Goal: Information Seeking & Learning: Learn about a topic

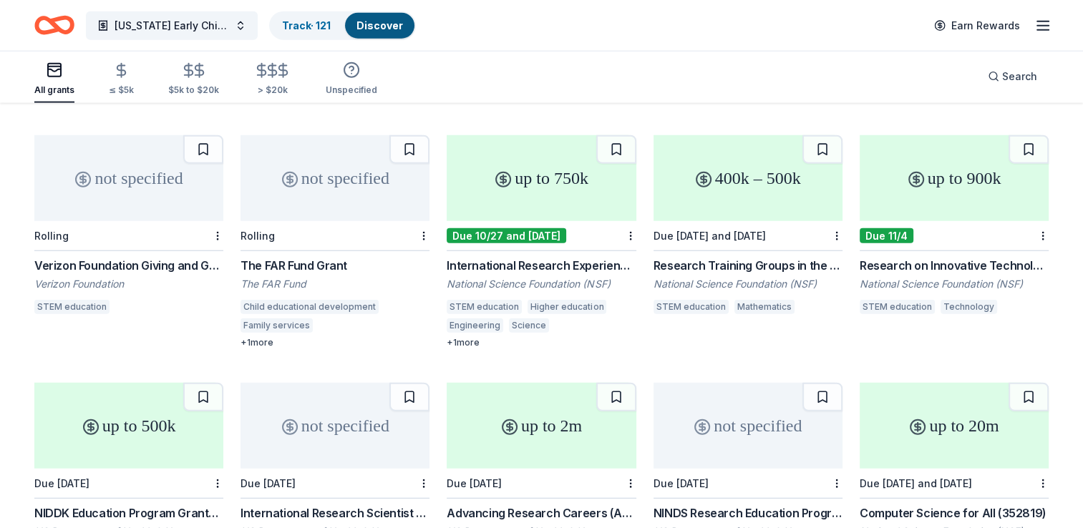
scroll to position [3578, 0]
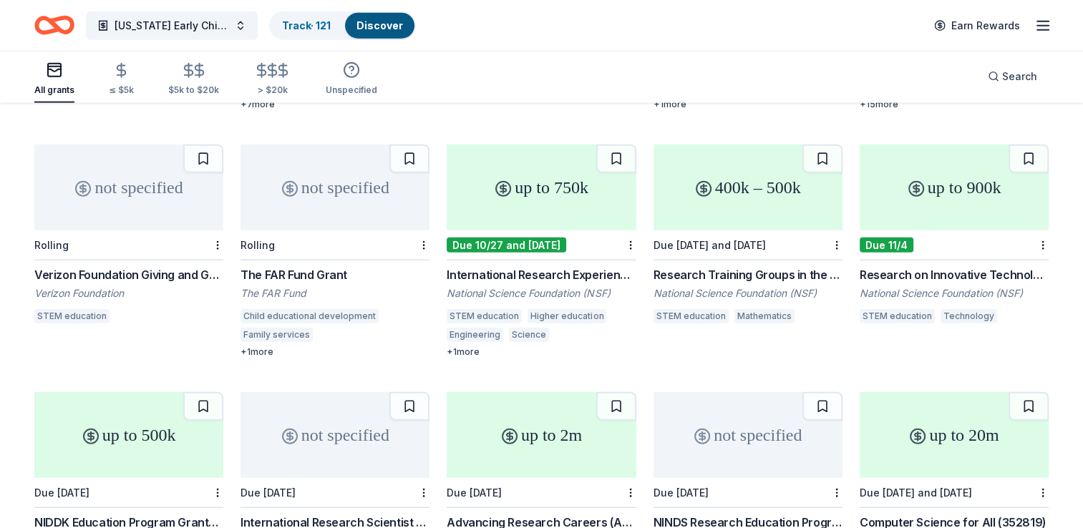
click at [527, 189] on div "up to 750k" at bounding box center [541, 188] width 189 height 86
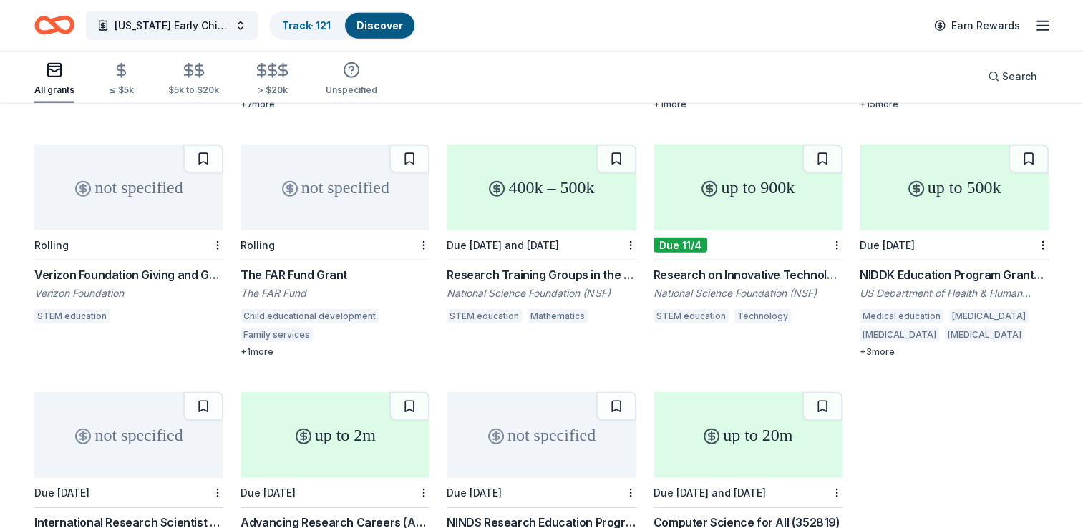
click at [535, 204] on div "400k – 500k" at bounding box center [541, 188] width 189 height 86
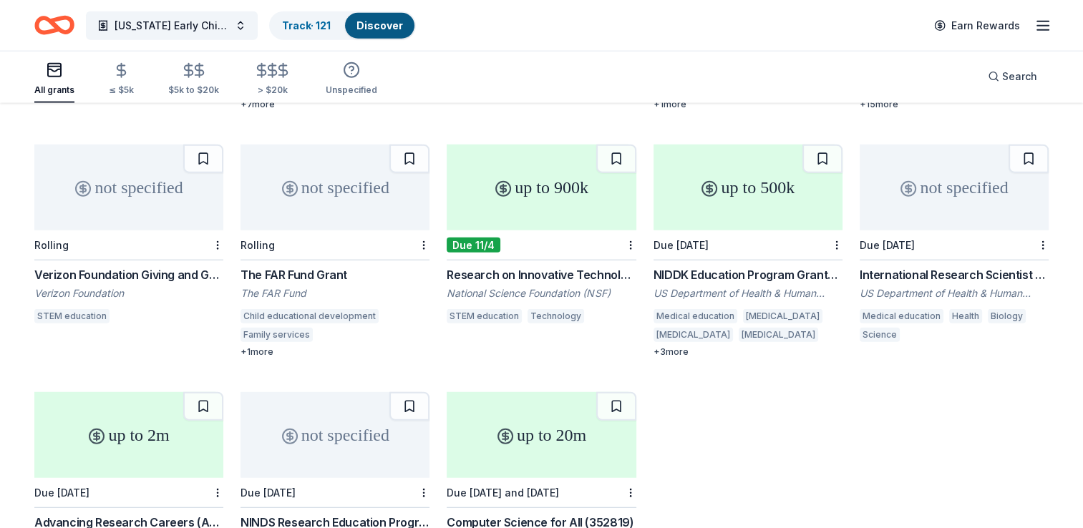
click at [541, 266] on div "Research on Innovative Technologies for Enhanced Learning" at bounding box center [541, 274] width 189 height 17
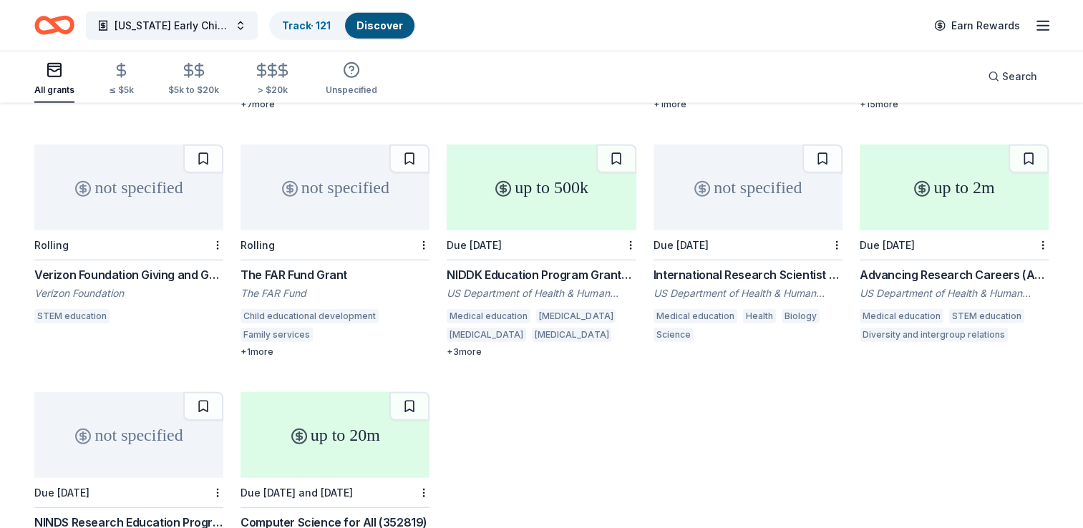
click at [554, 213] on div "up to 500k" at bounding box center [541, 188] width 189 height 86
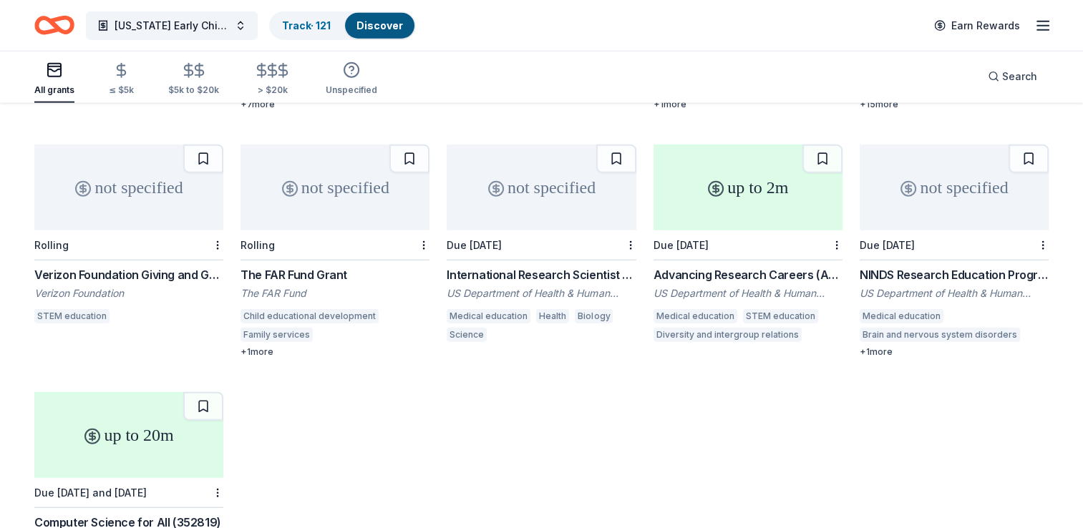
click at [538, 196] on div "not specified" at bounding box center [541, 188] width 189 height 86
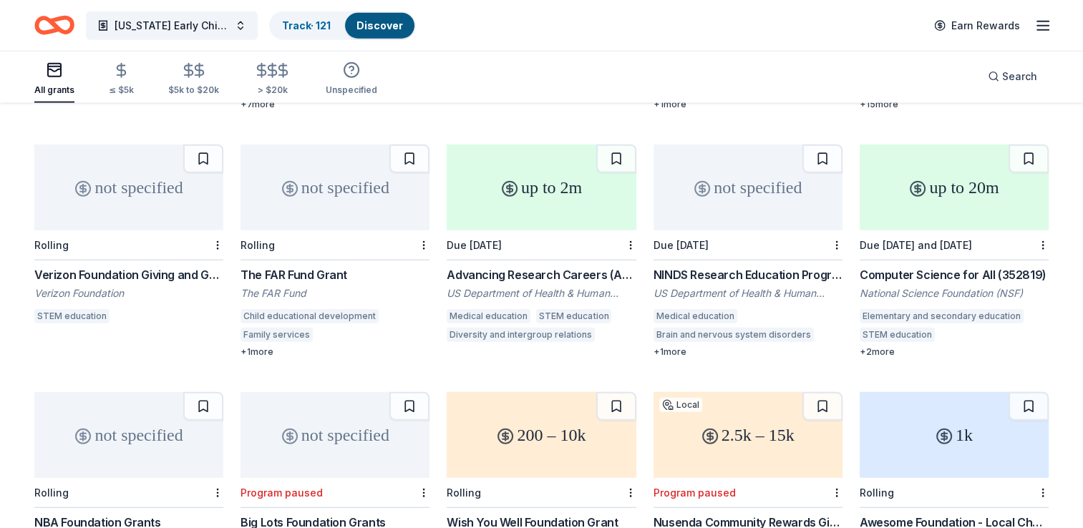
click at [561, 205] on div "up to 2m" at bounding box center [541, 188] width 189 height 86
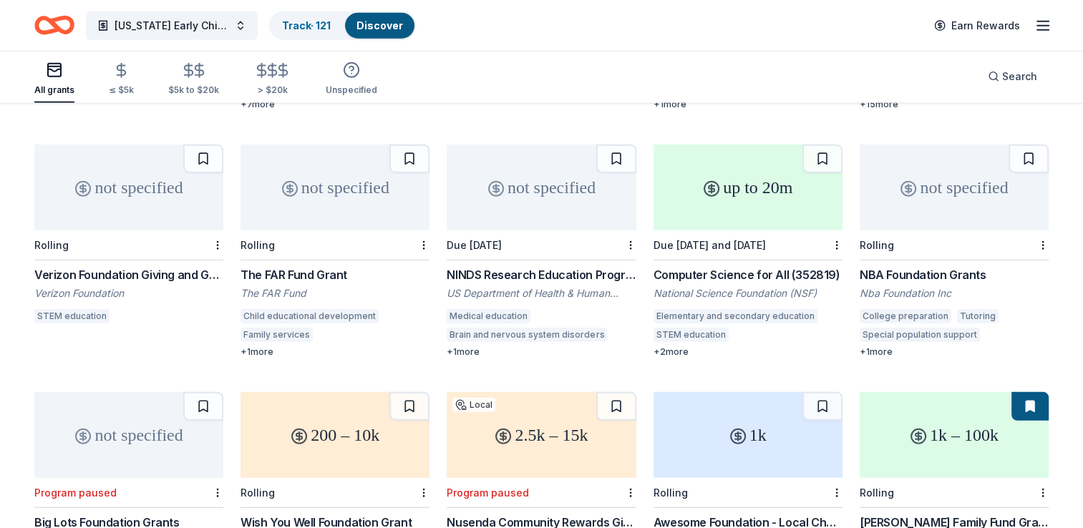
click at [535, 230] on div "Due 1/28/26" at bounding box center [541, 245] width 189 height 30
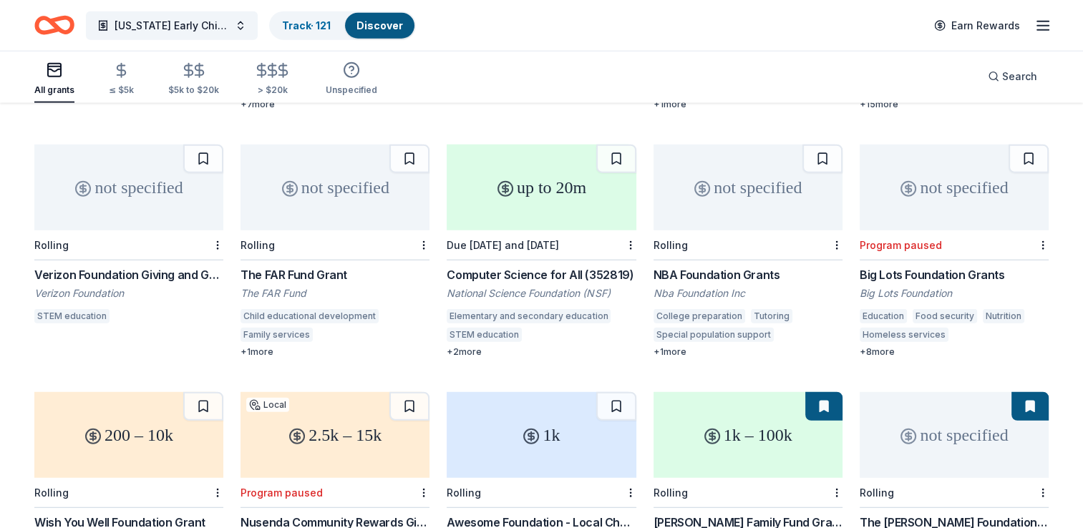
click at [536, 210] on div "up to 20m" at bounding box center [541, 188] width 189 height 86
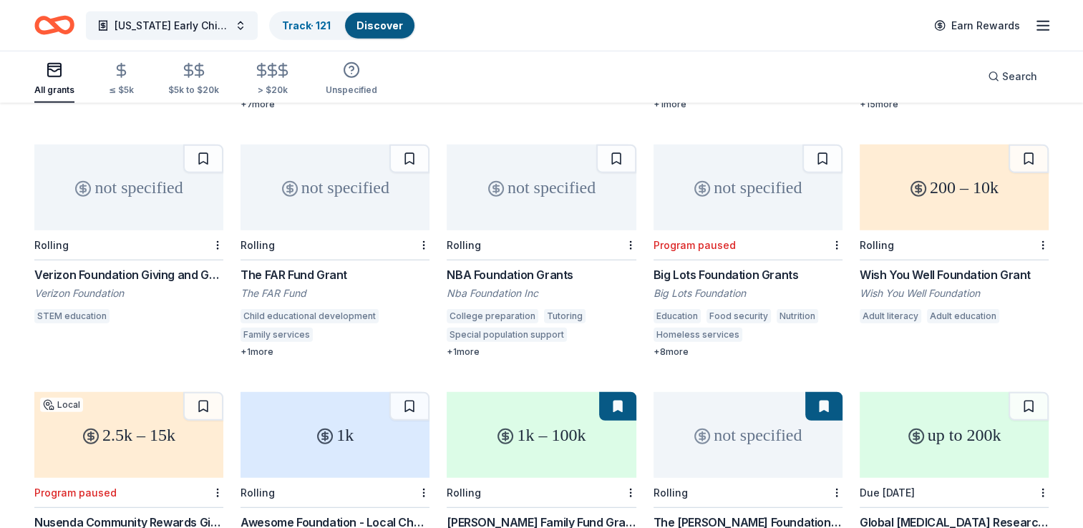
click at [507, 188] on div "not specified" at bounding box center [541, 188] width 189 height 86
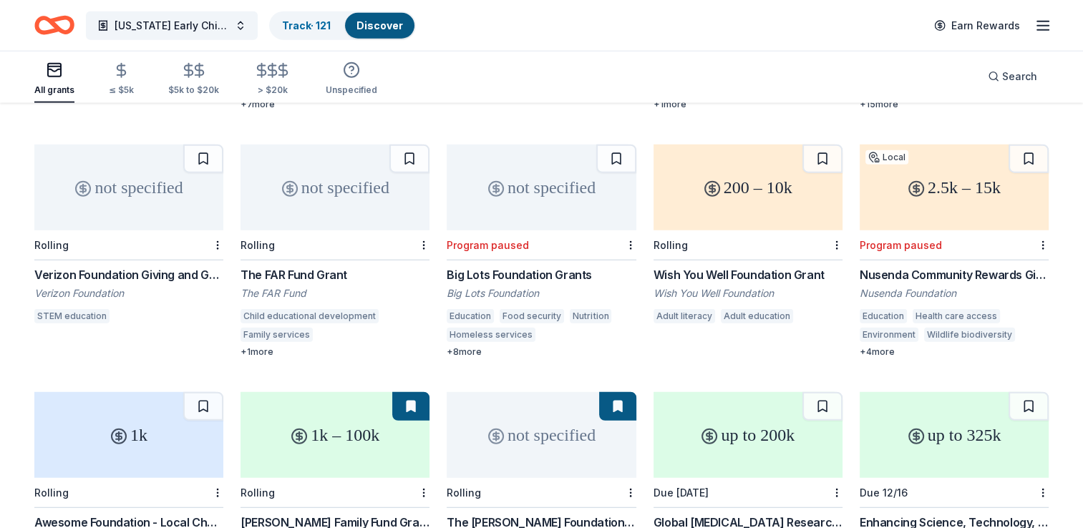
click at [710, 182] on circle at bounding box center [712, 189] width 14 height 14
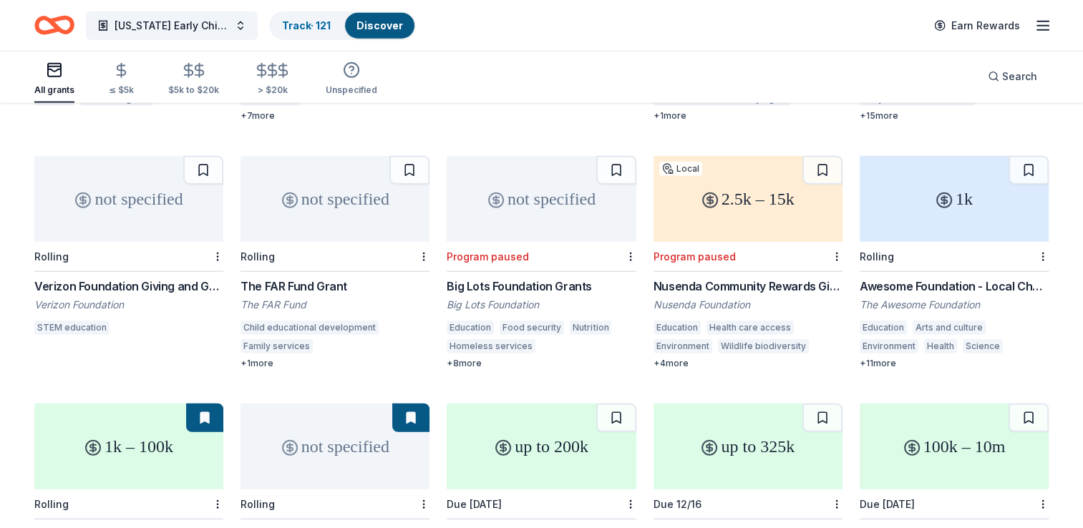
scroll to position [3562, 0]
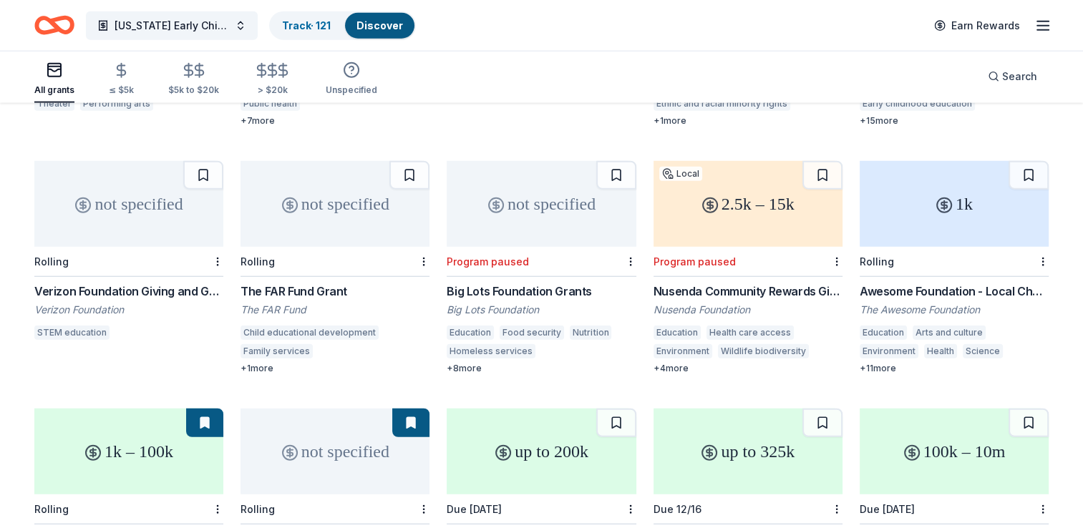
click at [917, 214] on div "1k" at bounding box center [954, 204] width 189 height 86
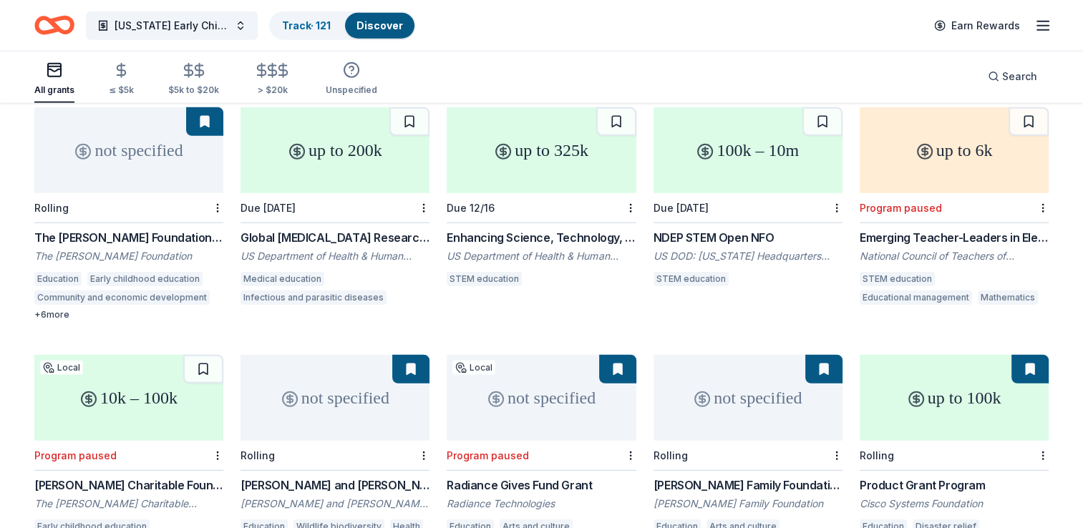
scroll to position [3852, 0]
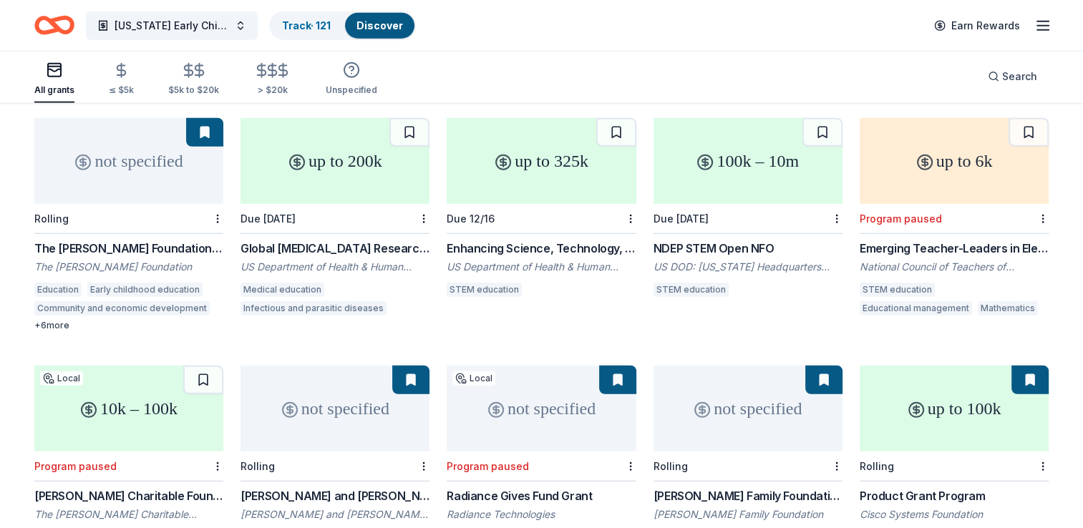
click at [340, 240] on div "Global Infectious Disease Research Administration Development Award for Low-and…" at bounding box center [334, 248] width 189 height 17
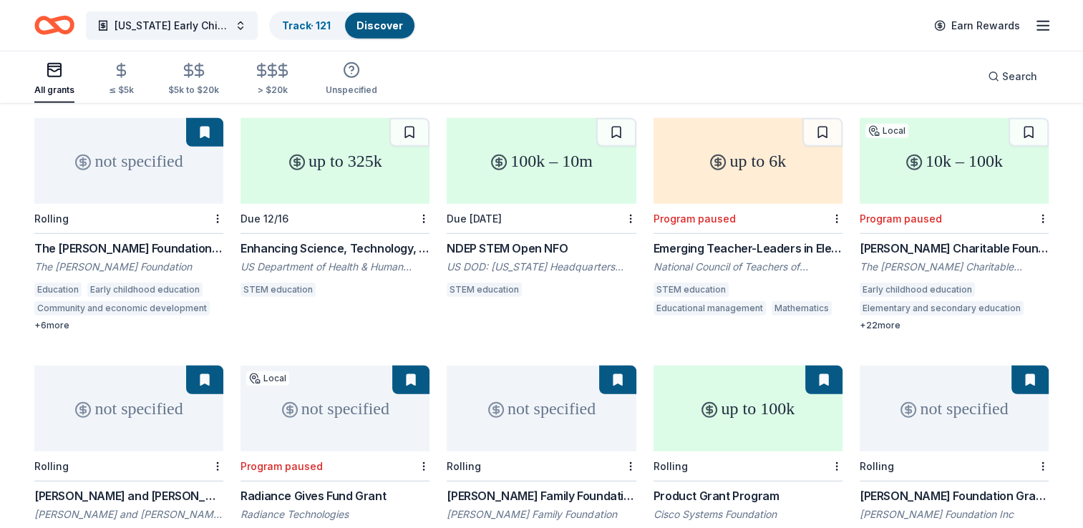
click at [349, 153] on div "up to 325k" at bounding box center [334, 161] width 189 height 86
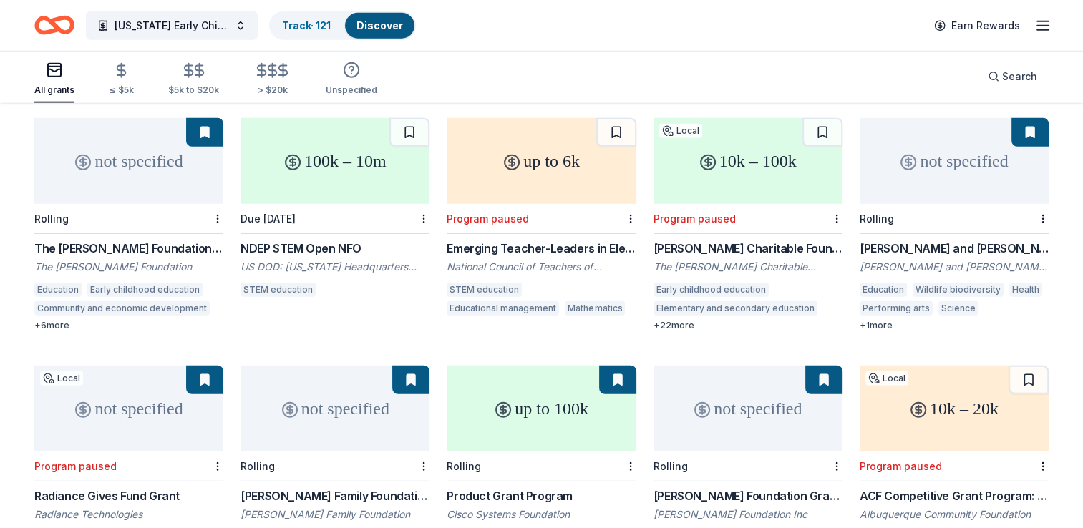
click at [323, 150] on div "100k – 10m" at bounding box center [334, 161] width 189 height 86
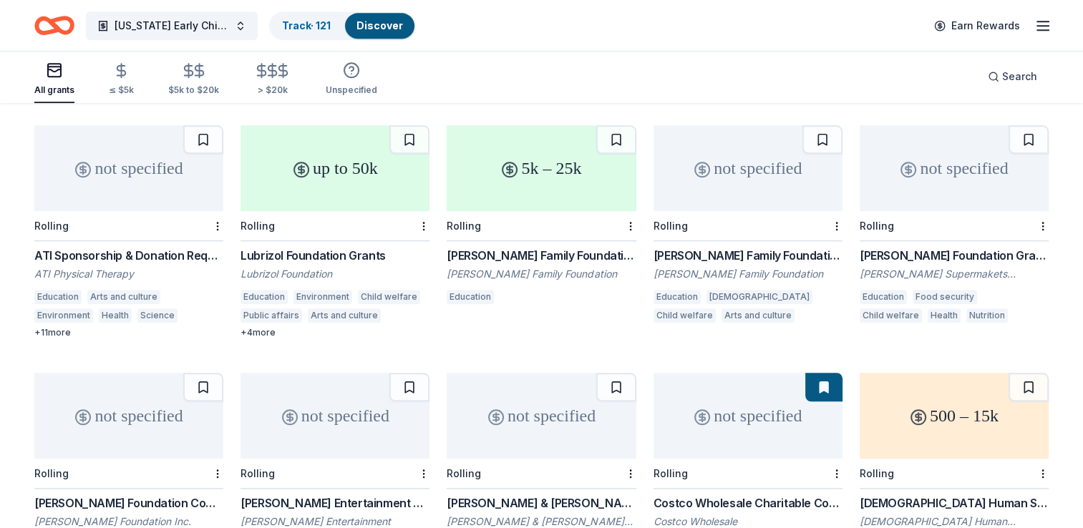
scroll to position [6799, 0]
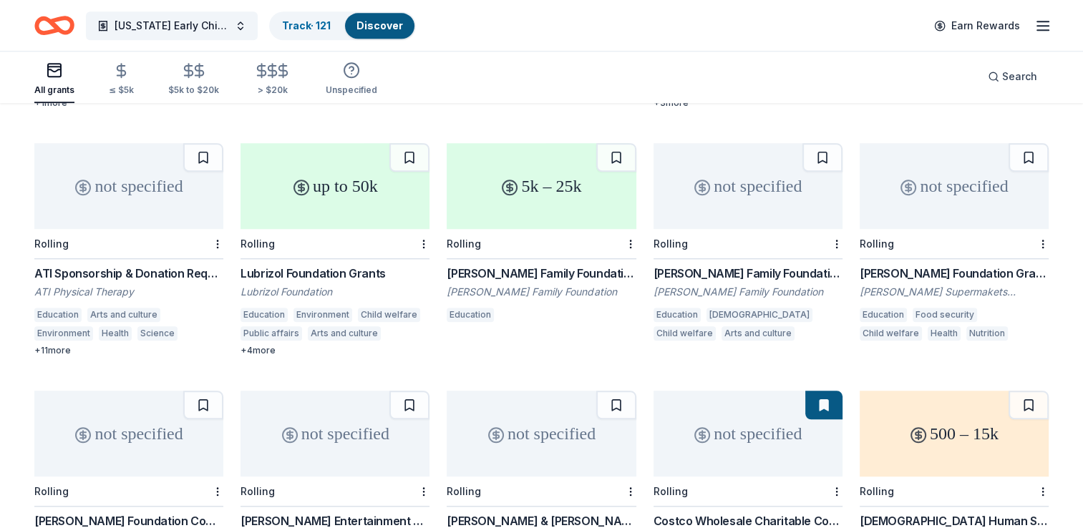
click at [520, 177] on div "5k – 25k" at bounding box center [541, 186] width 189 height 86
click at [316, 198] on div "up to 50k" at bounding box center [334, 186] width 189 height 86
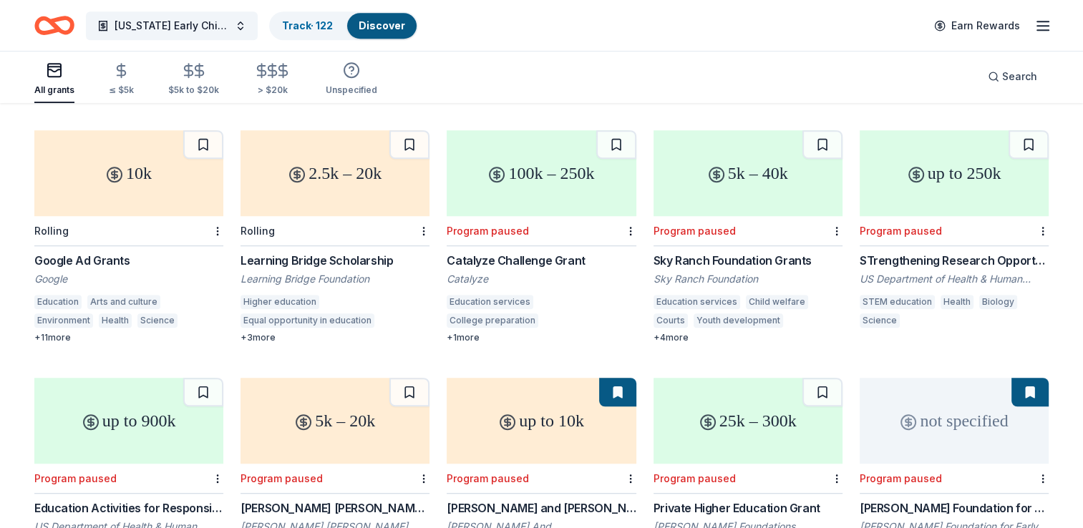
scroll to position [11743, 0]
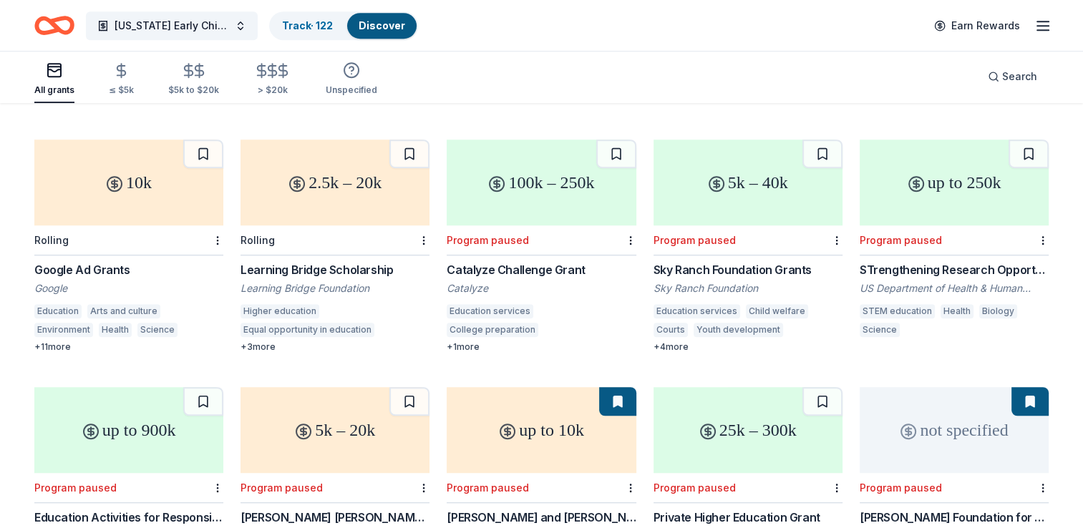
click at [120, 208] on div "10k" at bounding box center [128, 183] width 189 height 86
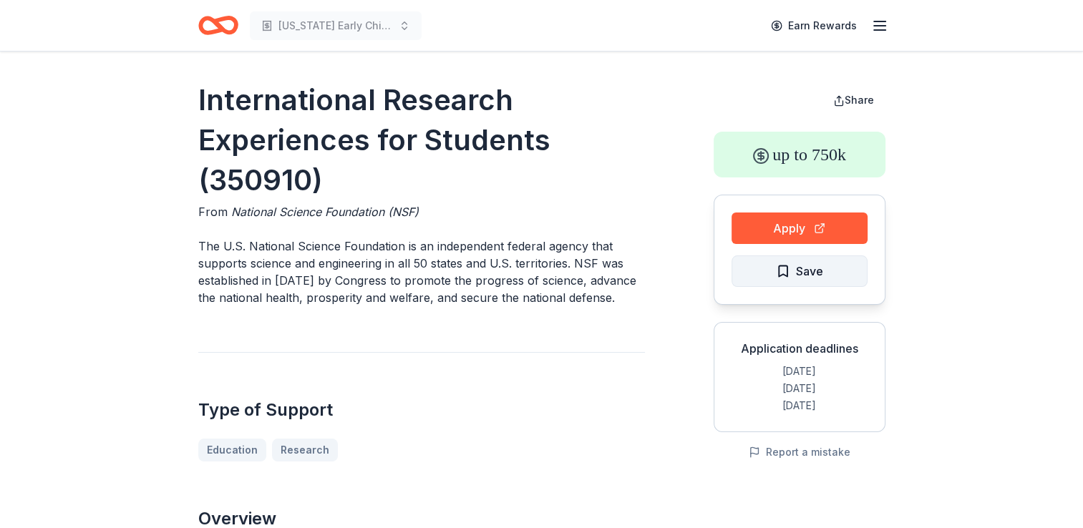
click at [800, 279] on span "Save" at bounding box center [809, 271] width 27 height 19
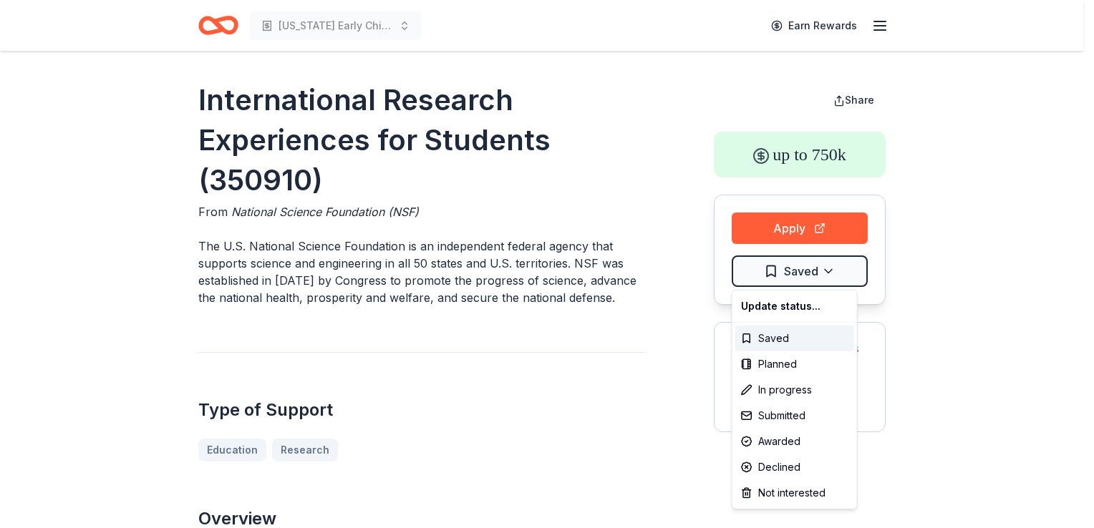
click at [800, 279] on html "New Mexico Early Childhood Education Earn Rewards International Research Experi…" at bounding box center [547, 264] width 1094 height 528
click at [782, 490] on div "Not interested" at bounding box center [794, 493] width 119 height 26
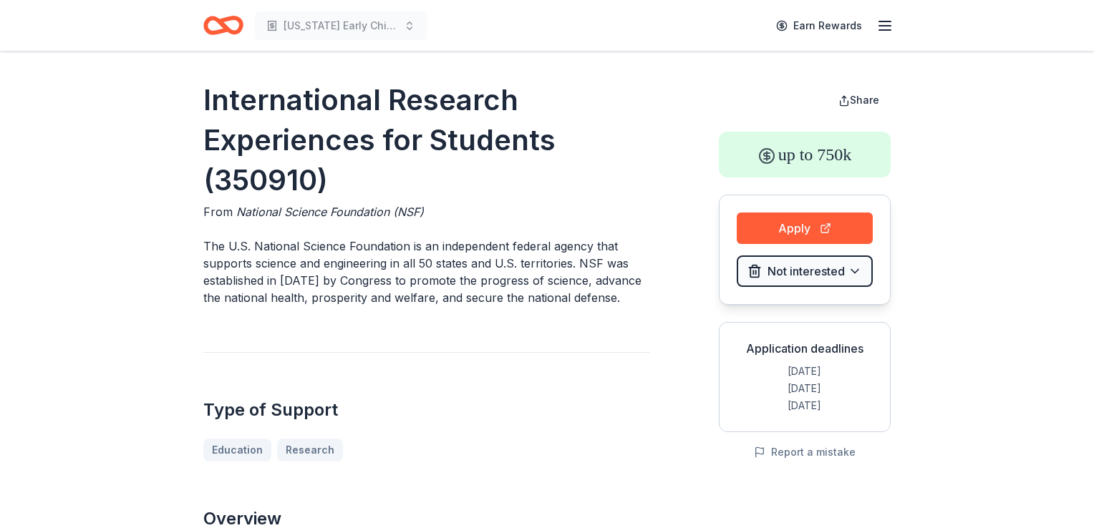
click at [633, 389] on html "New Mexico Early Childhood Education Earn Rewards International Research Experi…" at bounding box center [547, 264] width 1094 height 528
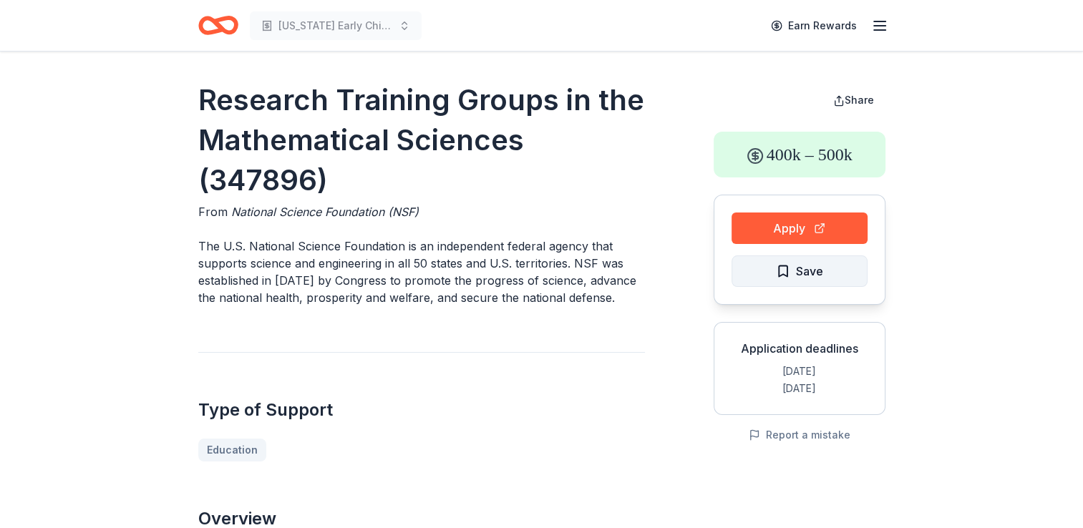
click at [791, 282] on button "Save" at bounding box center [799, 270] width 136 height 31
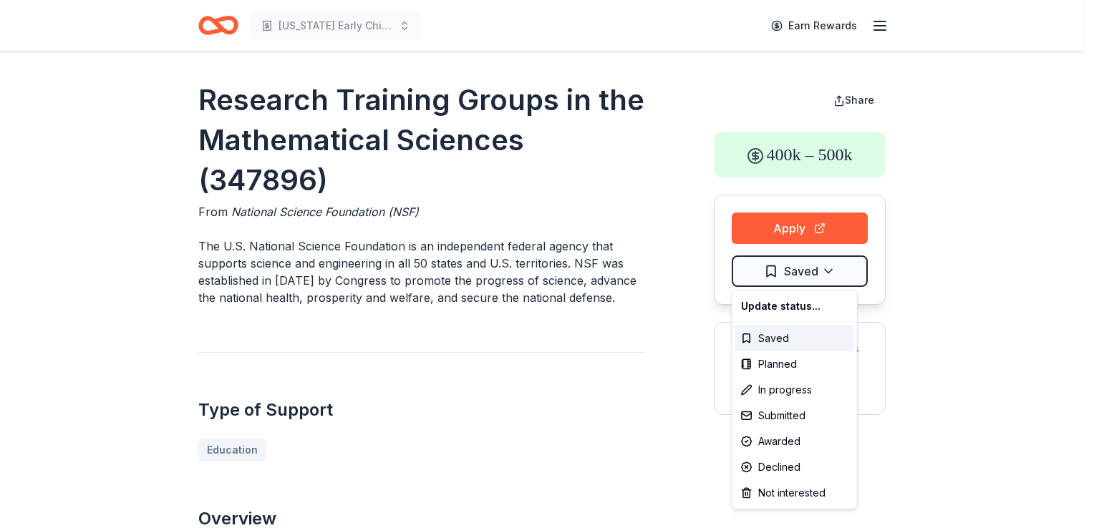
click at [791, 282] on html "[US_STATE] Early Childhood Education Earn Rewards Research Training Groups in t…" at bounding box center [547, 264] width 1094 height 528
click at [792, 494] on div "Not interested" at bounding box center [794, 493] width 119 height 26
click at [615, 429] on html "New Mexico Early Childhood Education Earn Rewards Research Training Groups in t…" at bounding box center [547, 264] width 1094 height 528
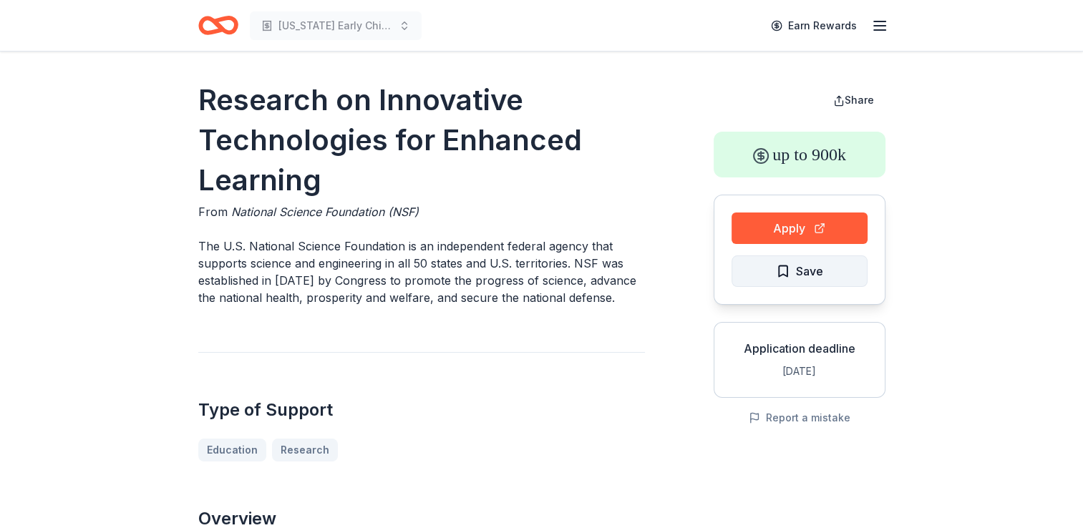
click at [820, 279] on span "Save" at bounding box center [809, 271] width 27 height 19
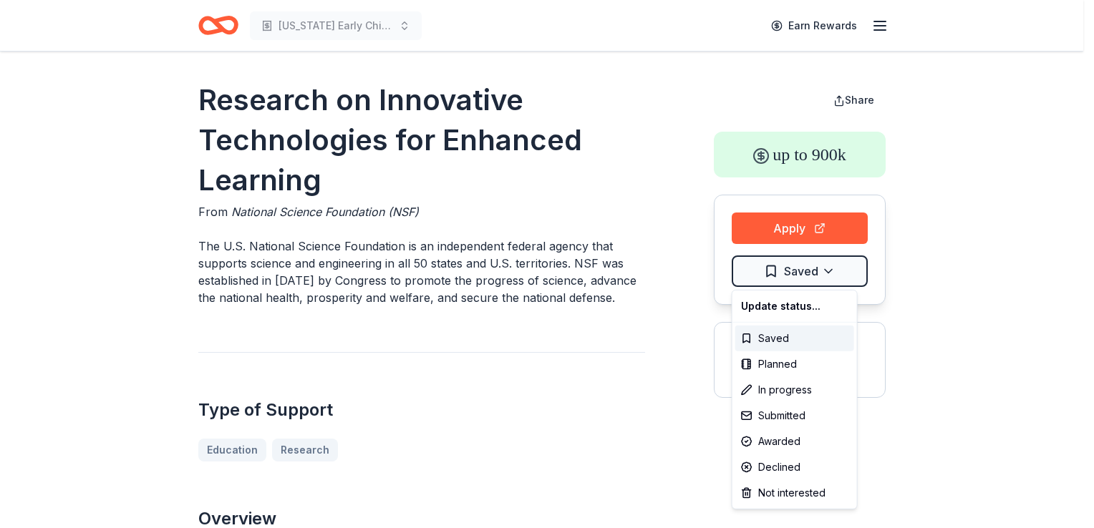
click at [820, 279] on html "New Mexico Early Childhood Education Earn Rewards Research on Innovative Techno…" at bounding box center [547, 264] width 1094 height 528
click at [791, 493] on div "Not interested" at bounding box center [794, 493] width 119 height 26
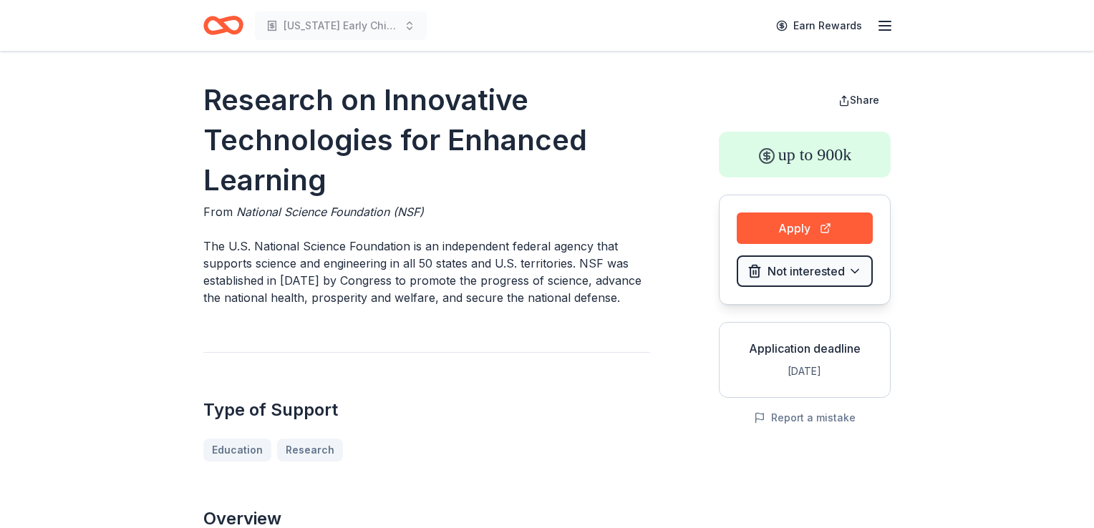
click at [633, 428] on html "New Mexico Early Childhood Education Earn Rewards Research on Innovative Techno…" at bounding box center [547, 264] width 1094 height 528
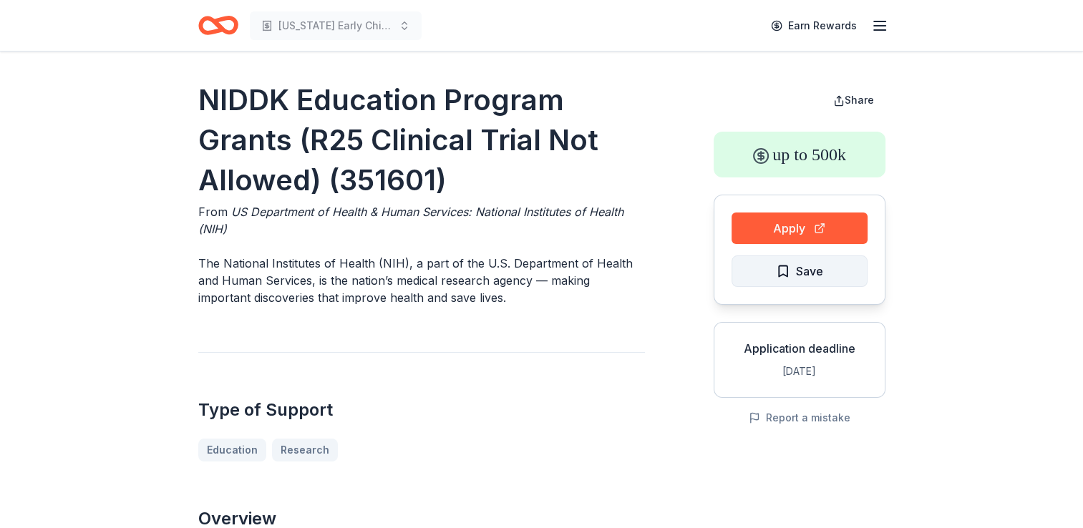
click at [782, 268] on span "Save" at bounding box center [799, 271] width 47 height 19
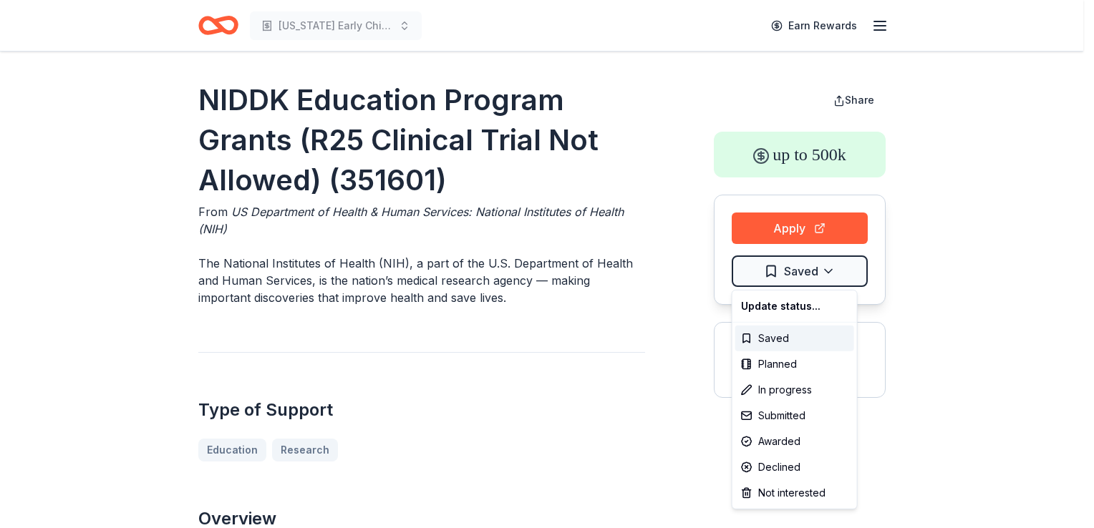
click at [782, 268] on html "[US_STATE] Early Childhood Education Earn Rewards NIDDK Education Program Grant…" at bounding box center [547, 264] width 1094 height 528
click at [789, 493] on div "Not interested" at bounding box center [794, 493] width 119 height 26
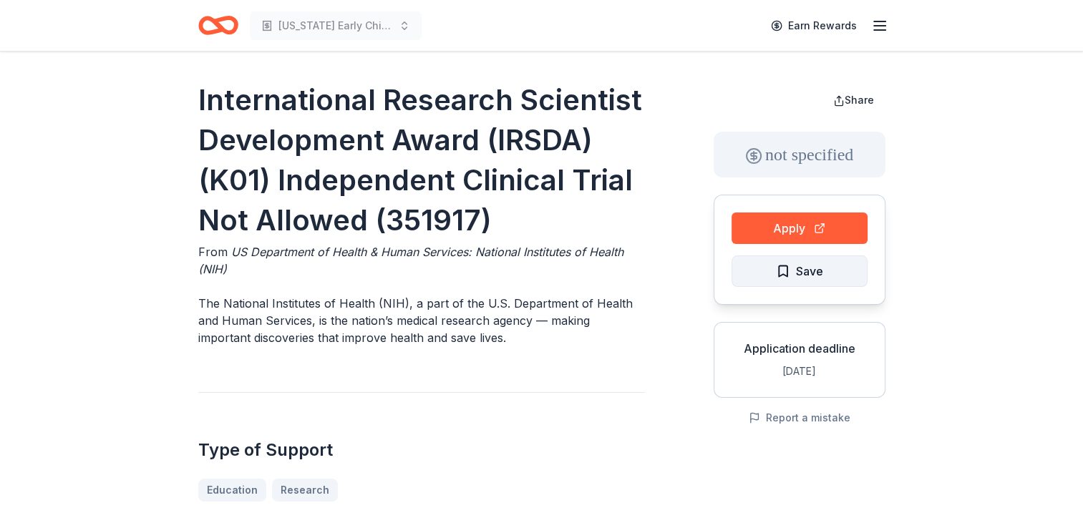
click at [791, 268] on span "Save" at bounding box center [799, 271] width 47 height 19
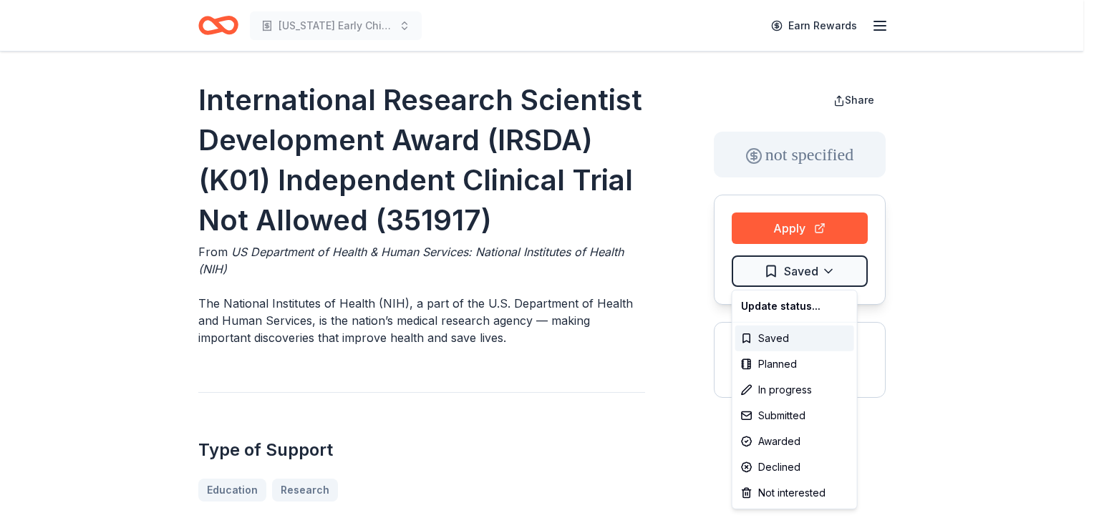
click at [791, 268] on html "New Mexico Early Childhood Education Earn Rewards International Research Scient…" at bounding box center [547, 264] width 1094 height 528
click at [780, 491] on div "Not interested" at bounding box center [794, 493] width 119 height 26
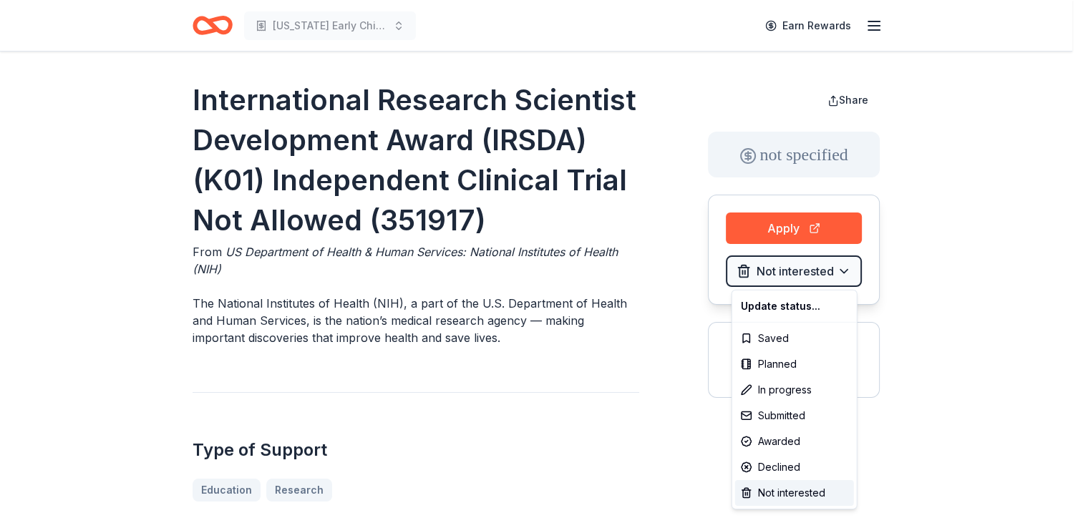
click at [595, 421] on html "New Mexico Early Childhood Education Earn Rewards International Research Scient…" at bounding box center [541, 264] width 1083 height 528
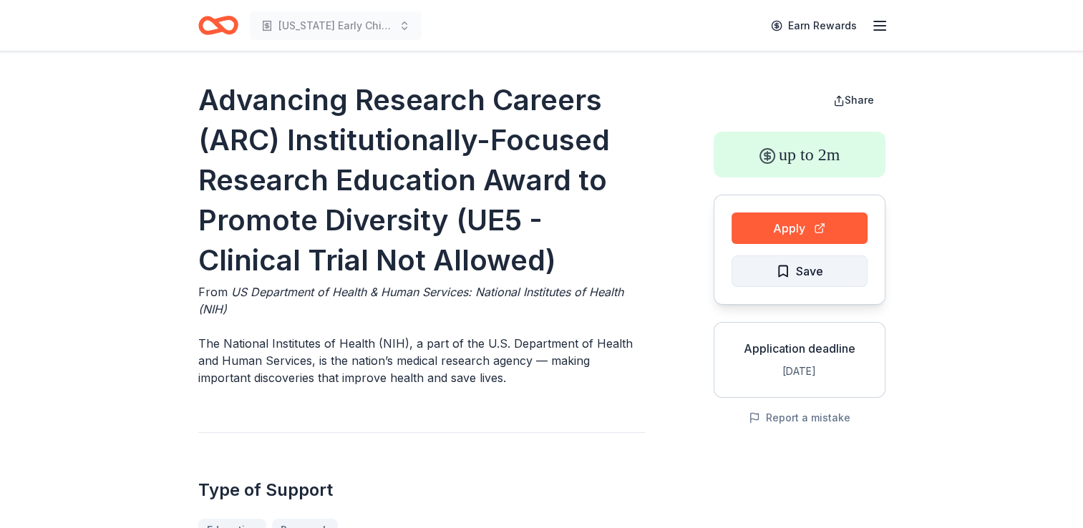
click at [796, 269] on span "Save" at bounding box center [809, 271] width 27 height 19
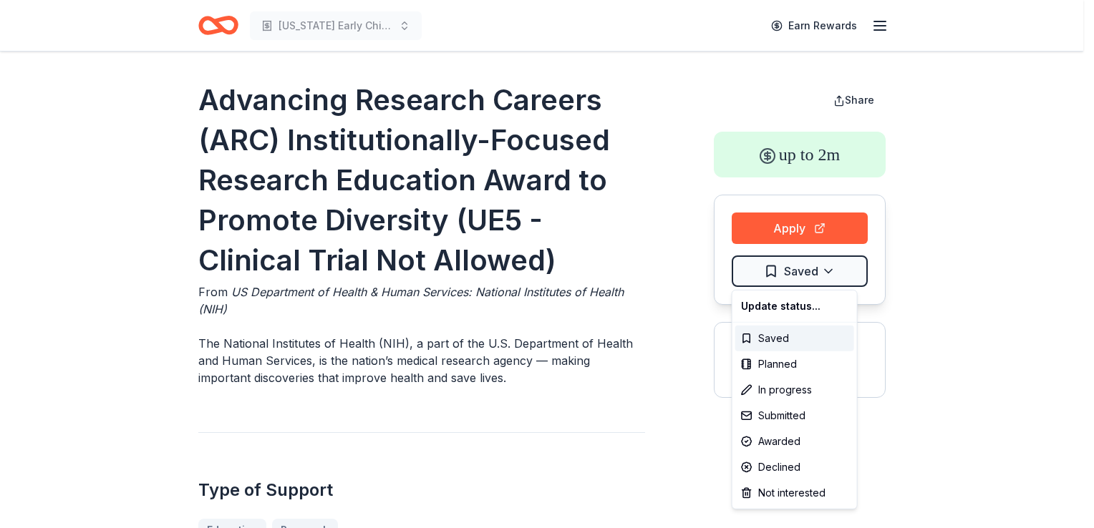
click at [795, 269] on html "New Mexico Early Childhood Education Earn Rewards Advancing Research Careers (A…" at bounding box center [547, 264] width 1094 height 528
click at [784, 486] on div "Not interested" at bounding box center [794, 493] width 119 height 26
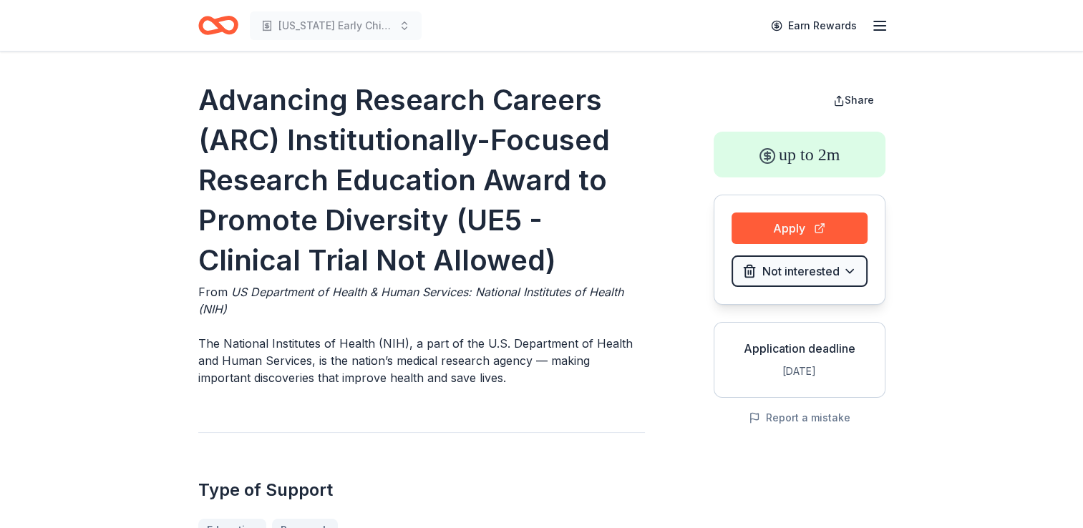
click at [656, 356] on html "New Mexico Early Childhood Education Earn Rewards Advancing Research Careers (A…" at bounding box center [541, 264] width 1083 height 528
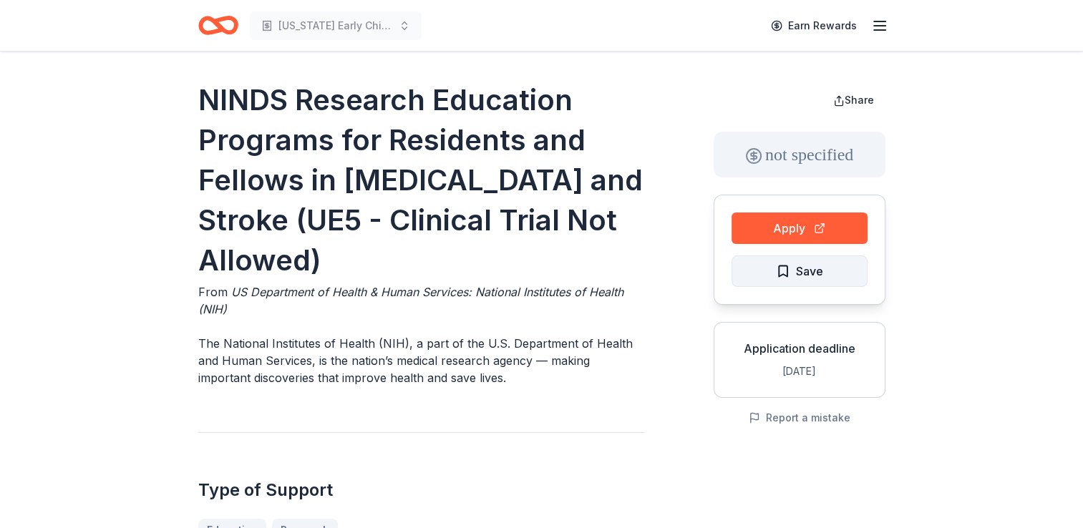
click at [793, 276] on span "Save" at bounding box center [799, 271] width 47 height 19
click at [793, 276] on html "[US_STATE] Early Childhood Education Earn Rewards NINDS Research Education Prog…" at bounding box center [541, 264] width 1083 height 528
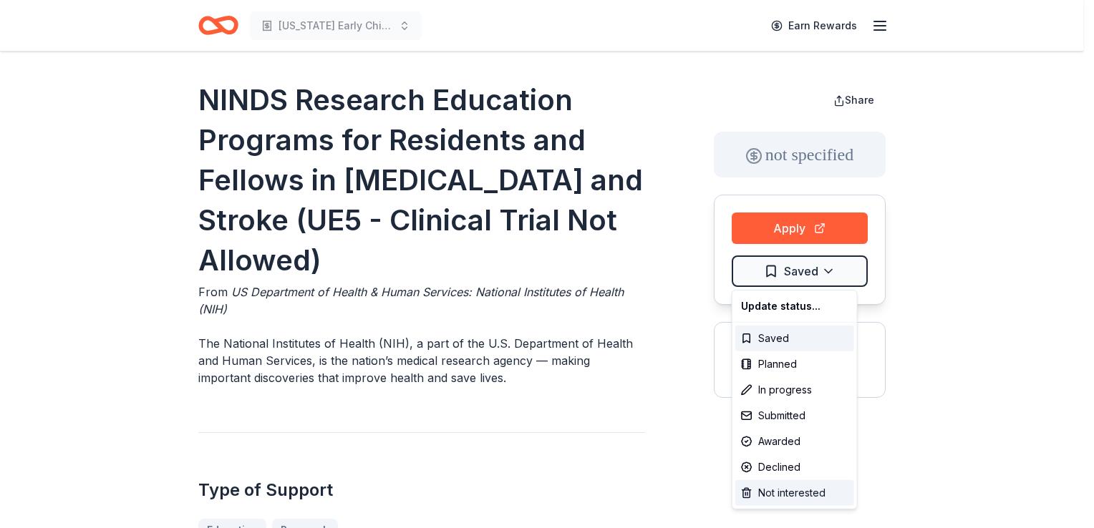
click at [774, 496] on div "Not interested" at bounding box center [794, 493] width 119 height 26
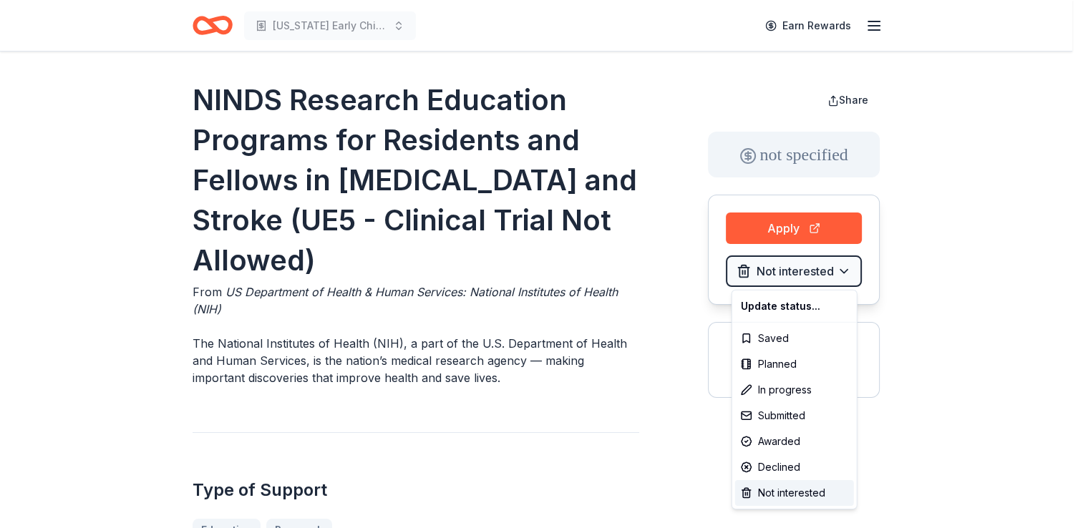
click at [659, 479] on html "New Mexico Early Childhood Education Earn Rewards NINDS Research Education Prog…" at bounding box center [541, 264] width 1083 height 528
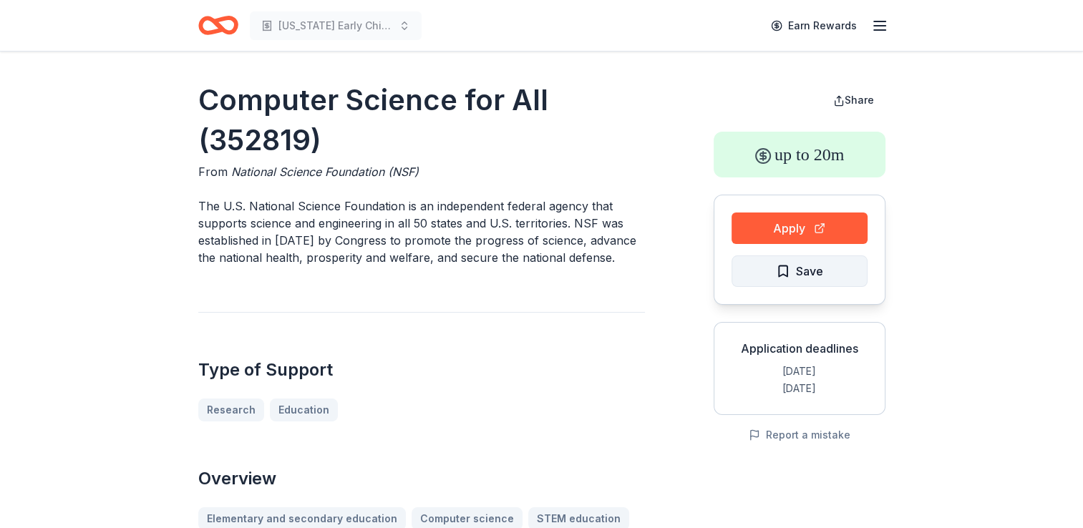
click at [809, 279] on span "Save" at bounding box center [809, 271] width 27 height 19
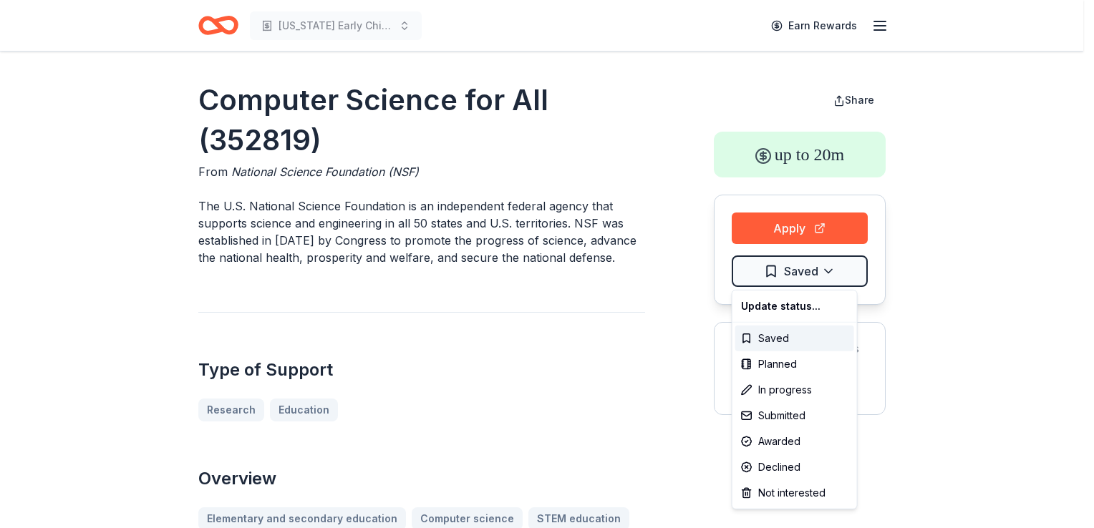
click at [809, 279] on html "[US_STATE] Early Childhood Education Earn Rewards Computer Science for All (352…" at bounding box center [547, 264] width 1094 height 528
click at [780, 494] on div "Not interested" at bounding box center [794, 493] width 119 height 26
click at [658, 449] on html "[US_STATE] Early Childhood Education Earn Rewards Computer Science for All (352…" at bounding box center [547, 264] width 1094 height 528
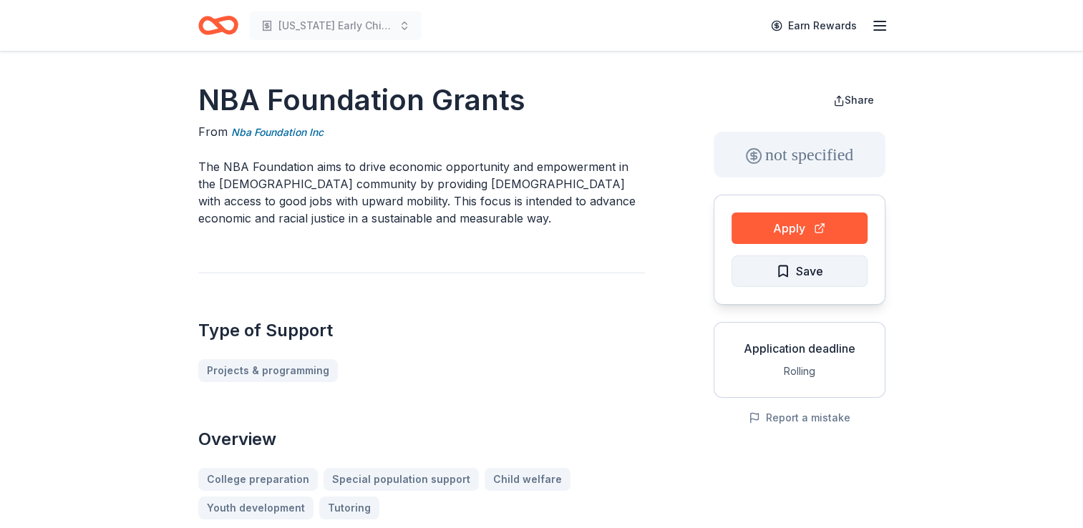
click at [793, 282] on button "Save" at bounding box center [799, 270] width 136 height 31
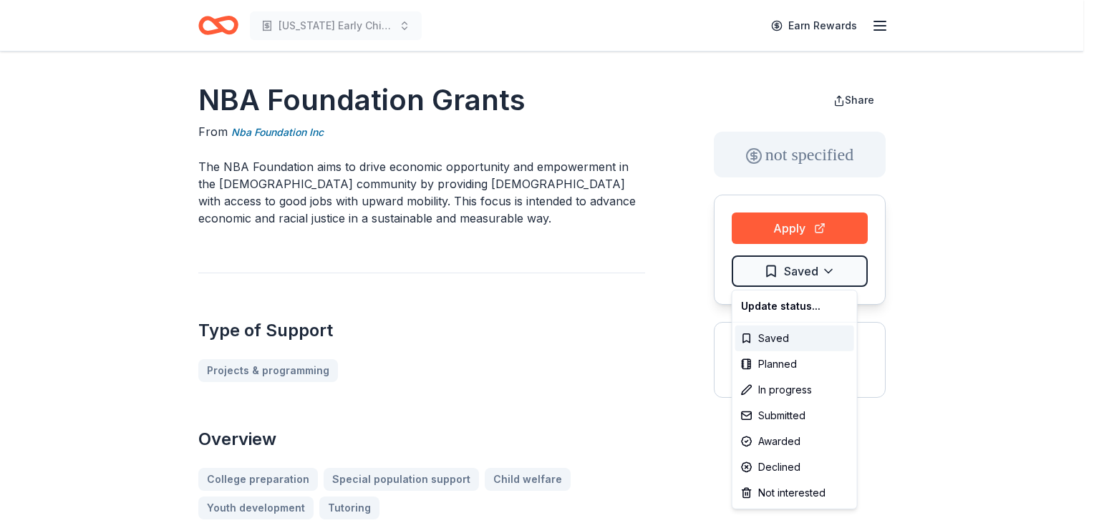
click at [793, 282] on html "[US_STATE] Early Childhood Education Earn Rewards NBA Foundation Grants From Nb…" at bounding box center [547, 264] width 1094 height 528
click at [782, 492] on div "Not interested" at bounding box center [794, 493] width 119 height 26
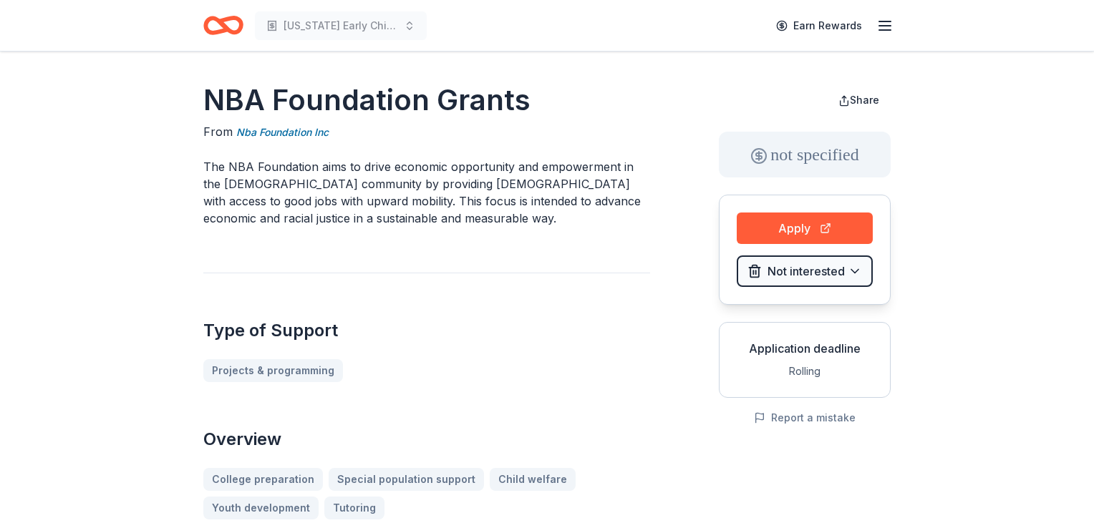
click at [640, 369] on html "New Mexico Early Childhood Education Earn Rewards NBA Foundation Grants From Nb…" at bounding box center [547, 264] width 1094 height 528
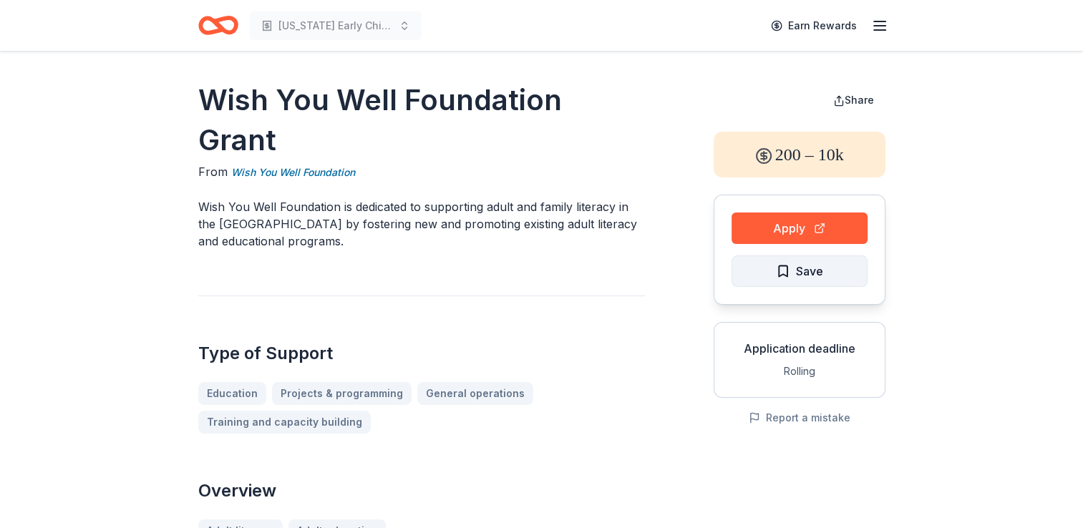
click at [769, 268] on button "Save" at bounding box center [799, 270] width 136 height 31
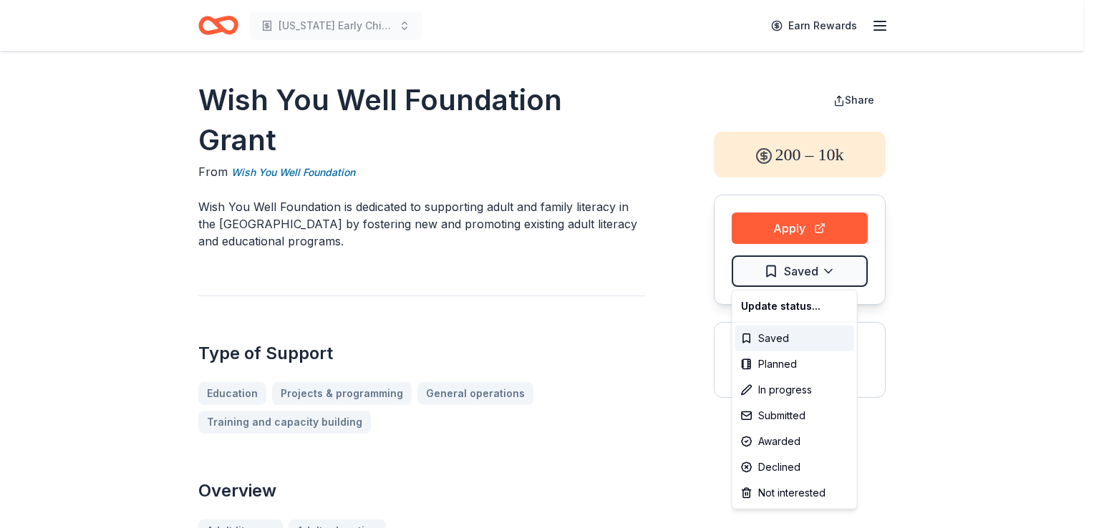
click at [769, 268] on html "New Mexico Early Childhood Education Earn Rewards Wish You Well Foundation Gran…" at bounding box center [547, 264] width 1094 height 528
click at [773, 493] on div "Not interested" at bounding box center [794, 493] width 119 height 26
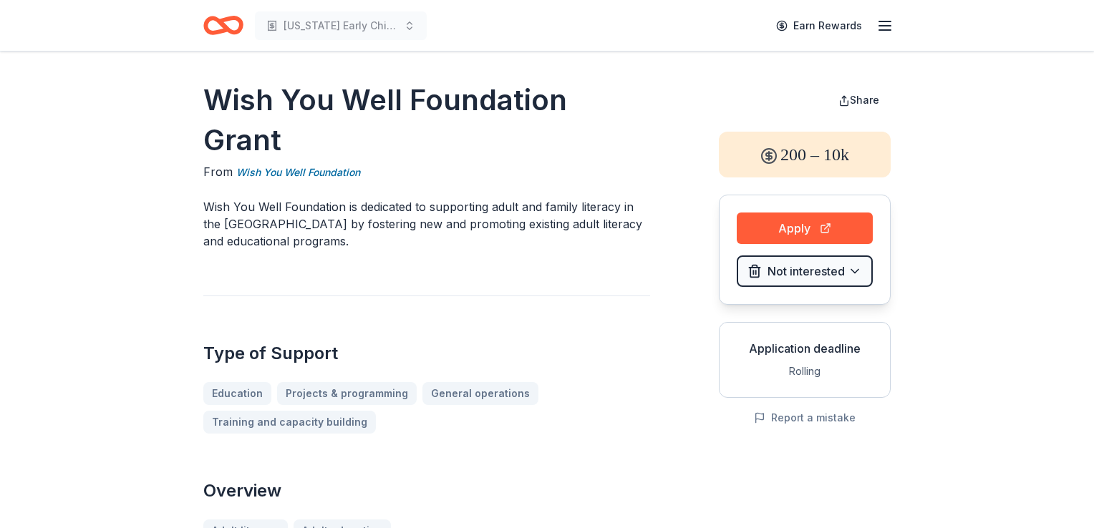
click at [667, 350] on html "New Mexico Early Childhood Education Earn Rewards Wish You Well Foundation Gran…" at bounding box center [547, 264] width 1094 height 528
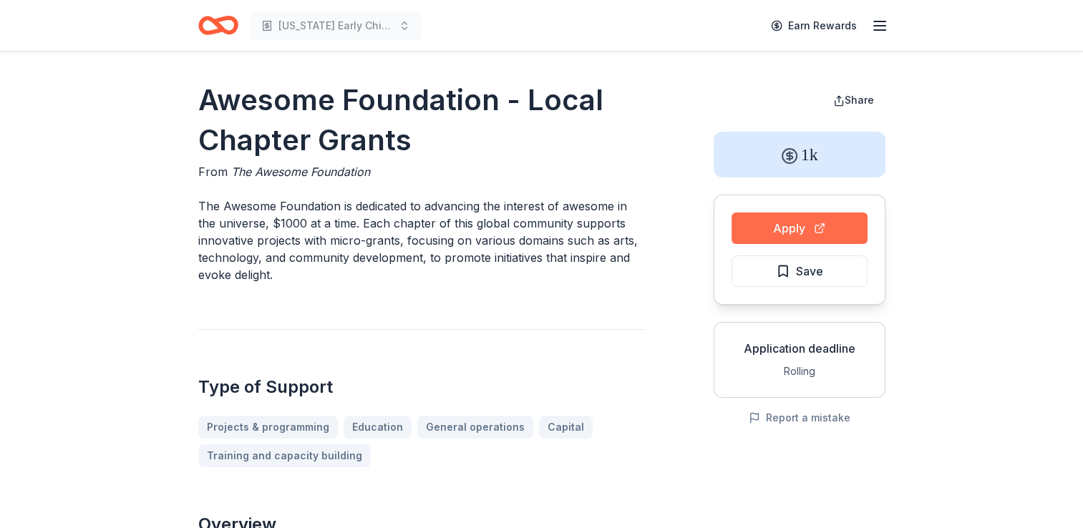
click at [781, 230] on button "Apply" at bounding box center [799, 228] width 136 height 31
click at [801, 275] on span "Save" at bounding box center [809, 271] width 27 height 19
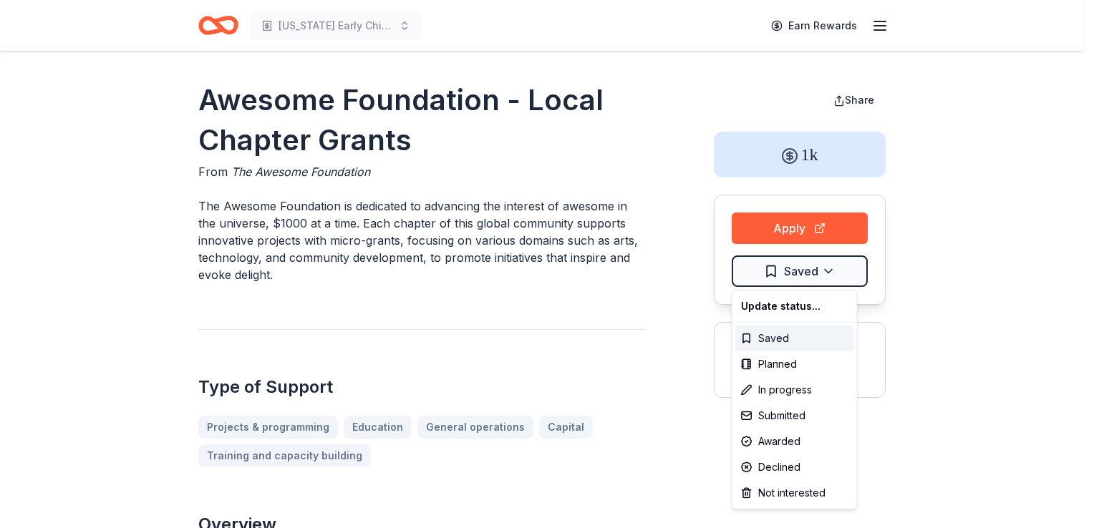
click at [801, 275] on html "[US_STATE] Early Childhood Education Earn Rewards Awesome Foundation - Local Ch…" at bounding box center [547, 264] width 1094 height 528
click at [795, 494] on div "Not interested" at bounding box center [794, 493] width 119 height 26
click at [651, 361] on html "New Mexico Early Childhood Education Earn Rewards Awesome Foundation - Local Ch…" at bounding box center [547, 264] width 1094 height 528
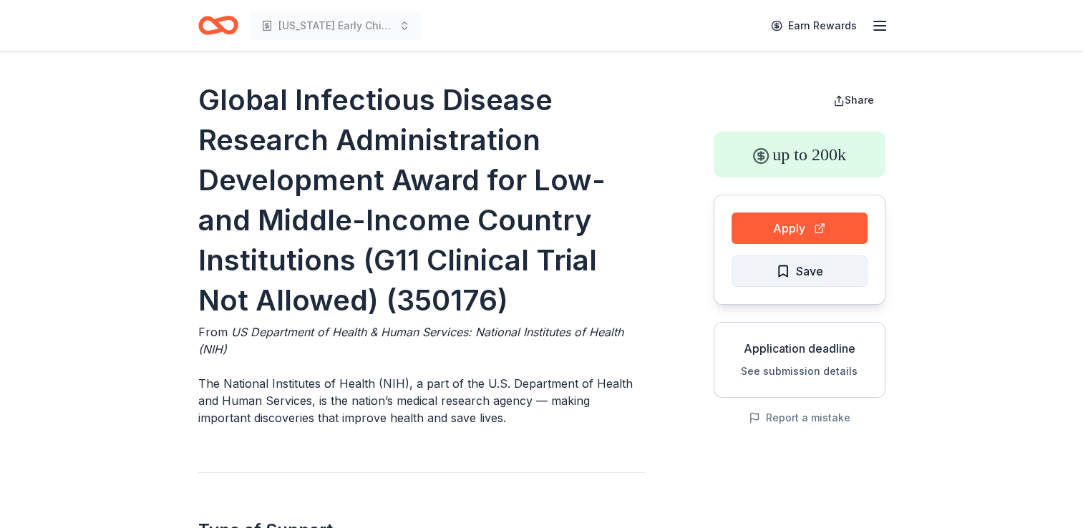
click at [770, 279] on button "Save" at bounding box center [799, 270] width 136 height 31
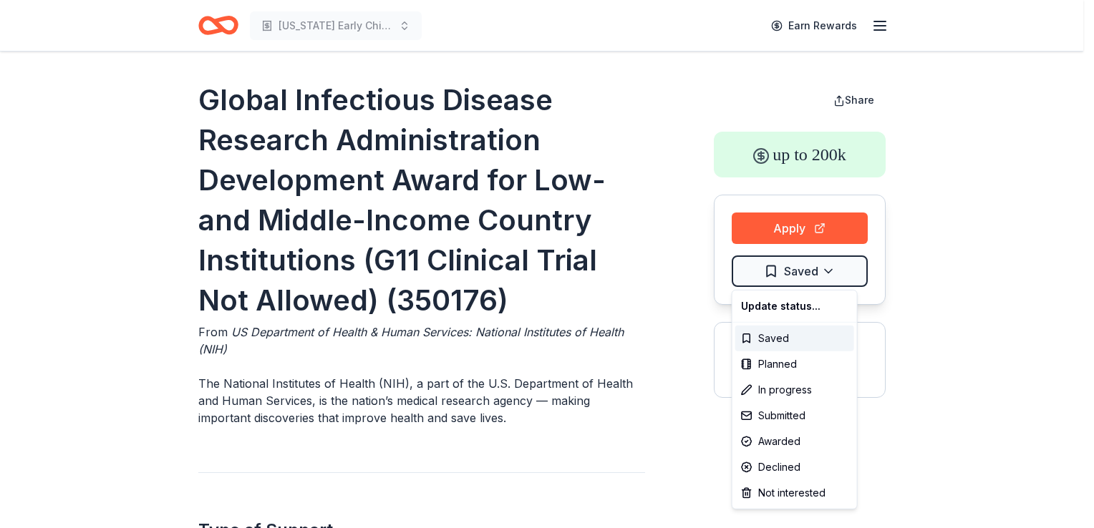
click at [770, 279] on html "[US_STATE] Early Childhood Education Earn Rewards Global Infectious Disease Res…" at bounding box center [547, 264] width 1094 height 528
click at [777, 492] on div "Not interested" at bounding box center [794, 493] width 119 height 26
click at [675, 442] on html "[US_STATE] Early Childhood Education Earn Rewards Global Infectious Disease Res…" at bounding box center [547, 264] width 1094 height 528
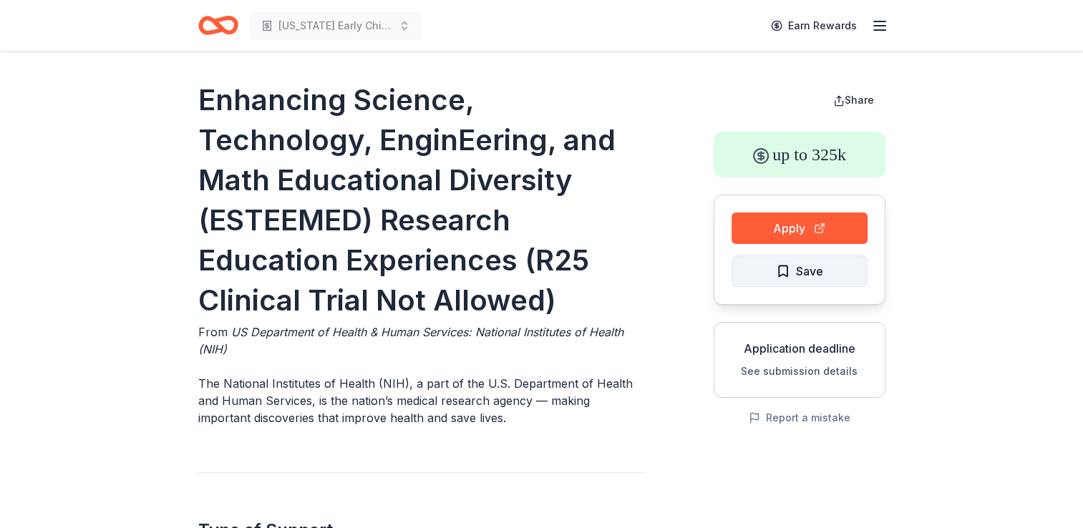
click at [789, 275] on span "Save" at bounding box center [799, 271] width 47 height 19
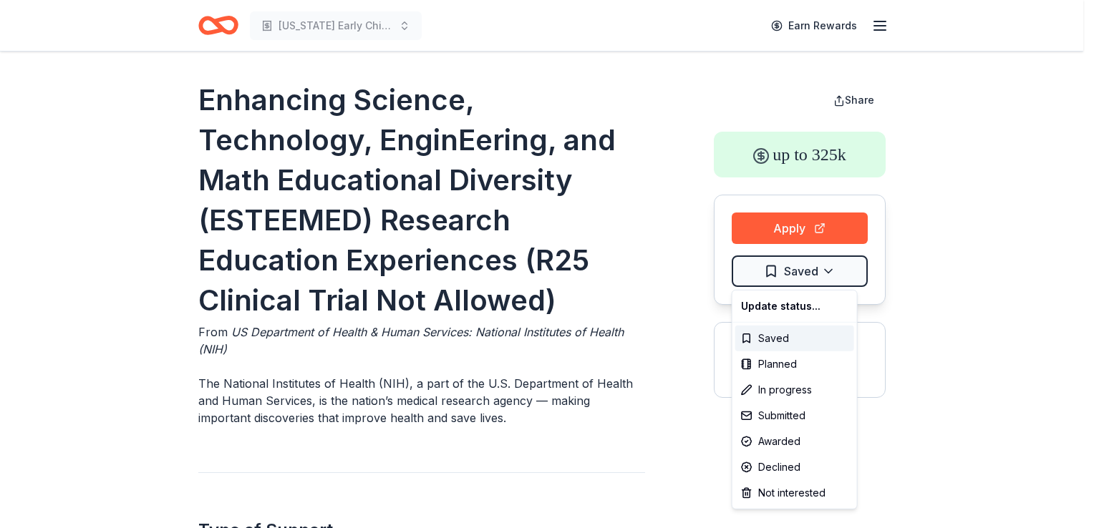
click at [789, 275] on html "New Mexico Early Childhood Education Earn Rewards Enhancing Science, Technology…" at bounding box center [547, 264] width 1094 height 528
click at [774, 490] on div "Not interested" at bounding box center [794, 493] width 119 height 26
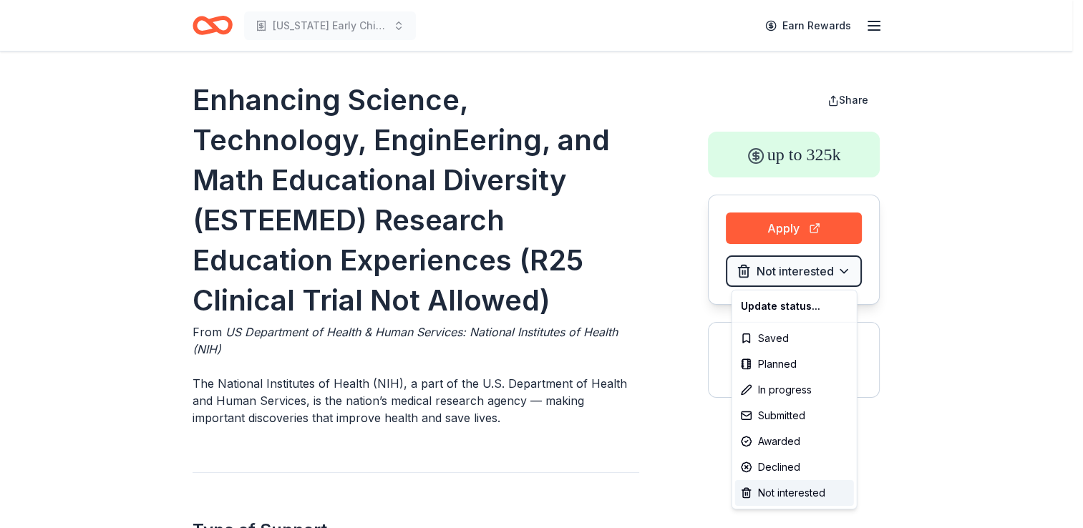
click at [933, 409] on html "New Mexico Early Childhood Education Earn Rewards Enhancing Science, Technology…" at bounding box center [541, 264] width 1083 height 528
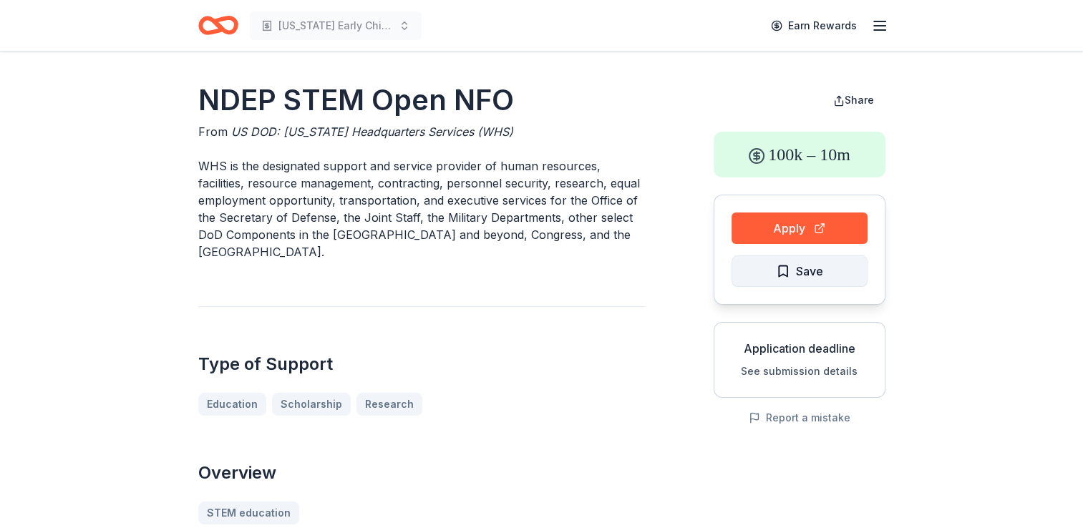
click at [791, 277] on span "Save" at bounding box center [799, 271] width 47 height 19
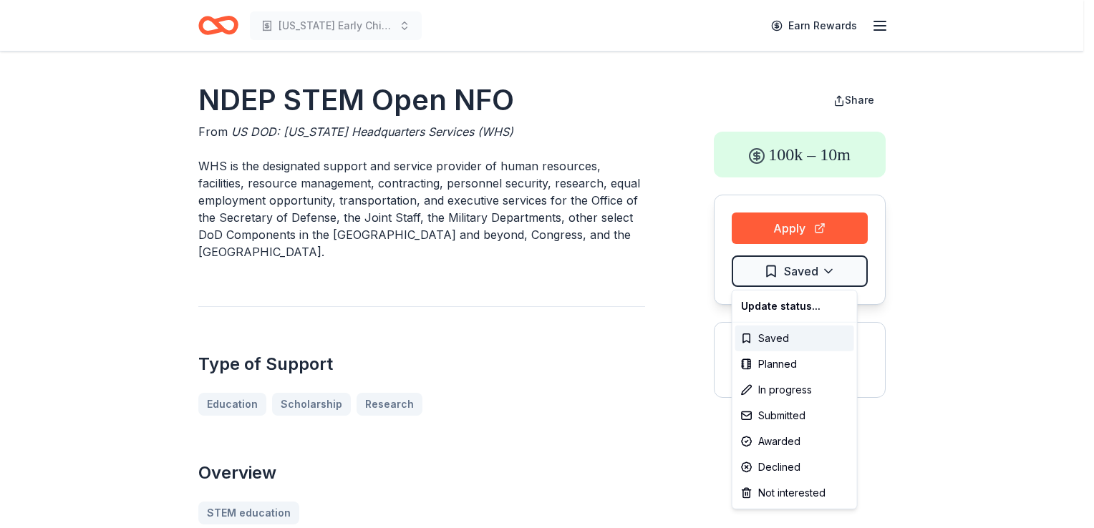
click at [791, 277] on html "New Mexico Early Childhood Education Earn Rewards NDEP STEM Open NFO From US DO…" at bounding box center [547, 264] width 1094 height 528
click at [779, 491] on div "Not interested" at bounding box center [794, 493] width 119 height 26
click at [877, 386] on html "New Mexico Early Childhood Education Earn Rewards NDEP STEM Open NFO From US DO…" at bounding box center [547, 264] width 1094 height 528
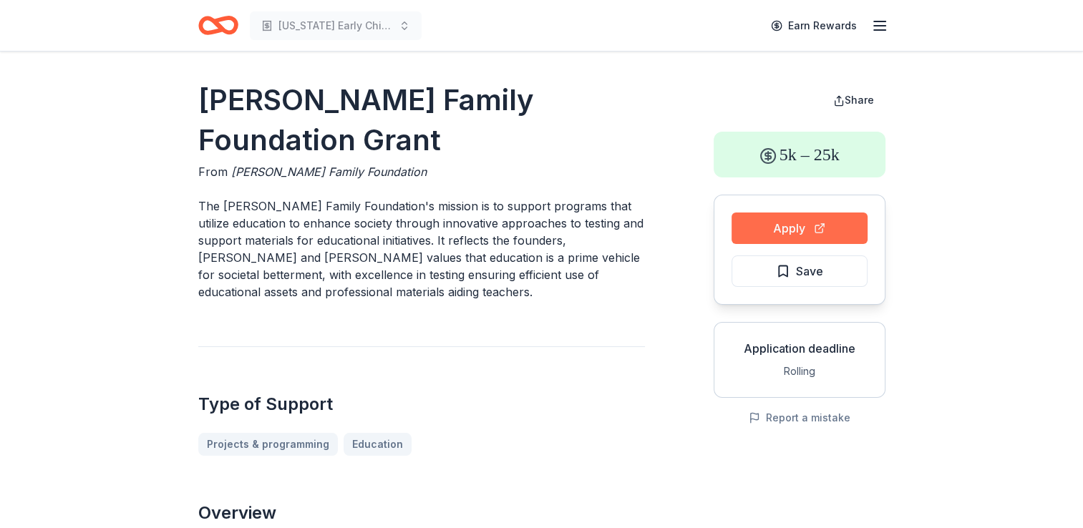
click at [776, 233] on button "Apply" at bounding box center [799, 228] width 136 height 31
click at [774, 279] on button "Save" at bounding box center [799, 270] width 136 height 31
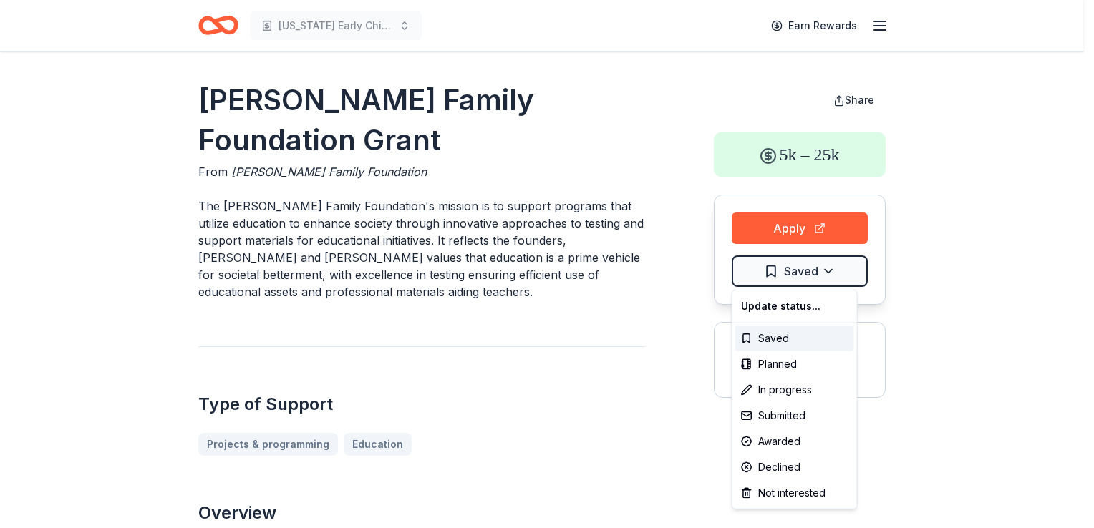
click at [774, 279] on html "New Mexico Early Childhood Education Earn Rewards Dunn Family Foundation Grant …" at bounding box center [547, 264] width 1094 height 528
click at [779, 390] on div "In progress" at bounding box center [794, 390] width 119 height 26
click at [968, 363] on html "New Mexico Early Childhood Education Earn Rewards Dunn Family Foundation Grant …" at bounding box center [547, 264] width 1094 height 528
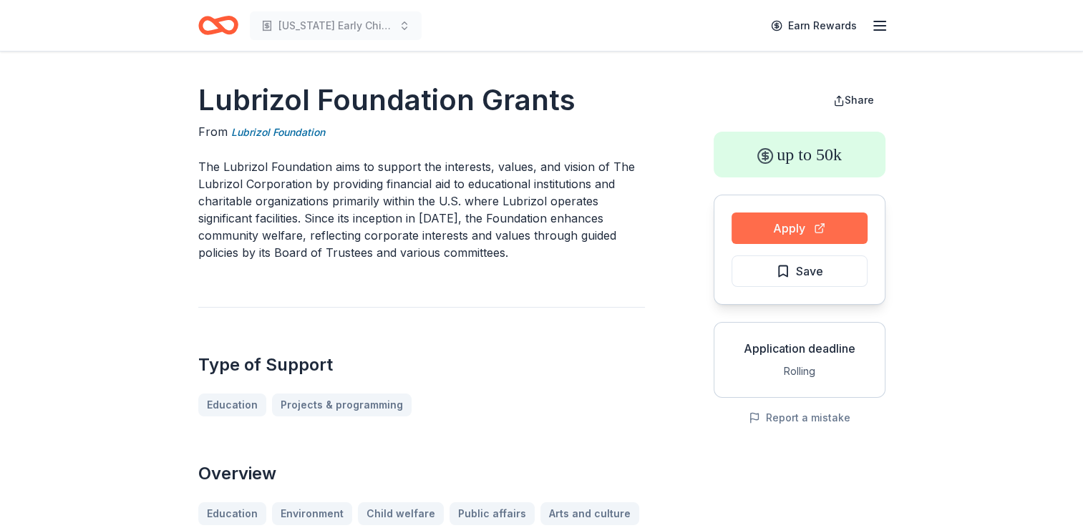
click at [794, 226] on button "Apply" at bounding box center [799, 228] width 136 height 31
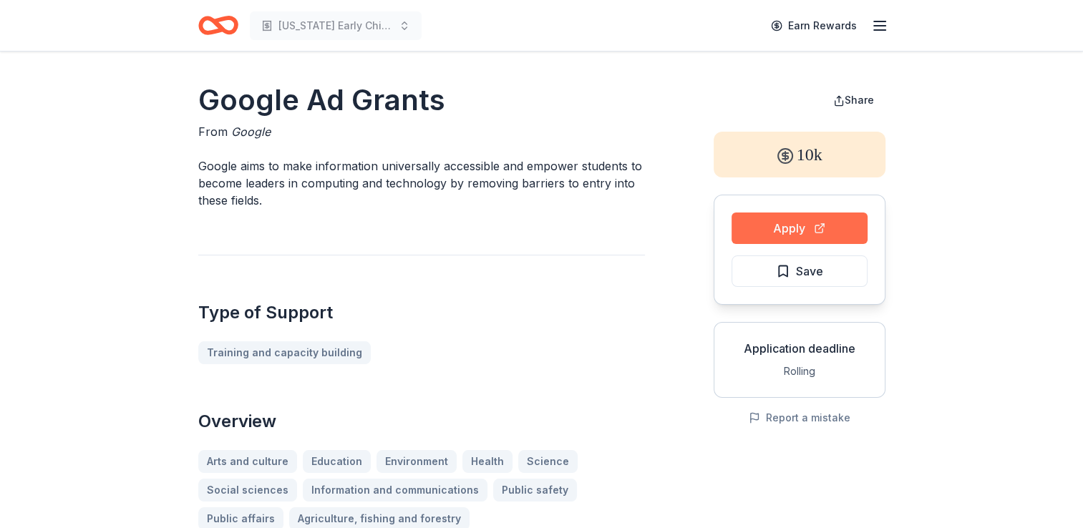
click at [802, 225] on button "Apply" at bounding box center [799, 228] width 136 height 31
